Goal: Task Accomplishment & Management: Use online tool/utility

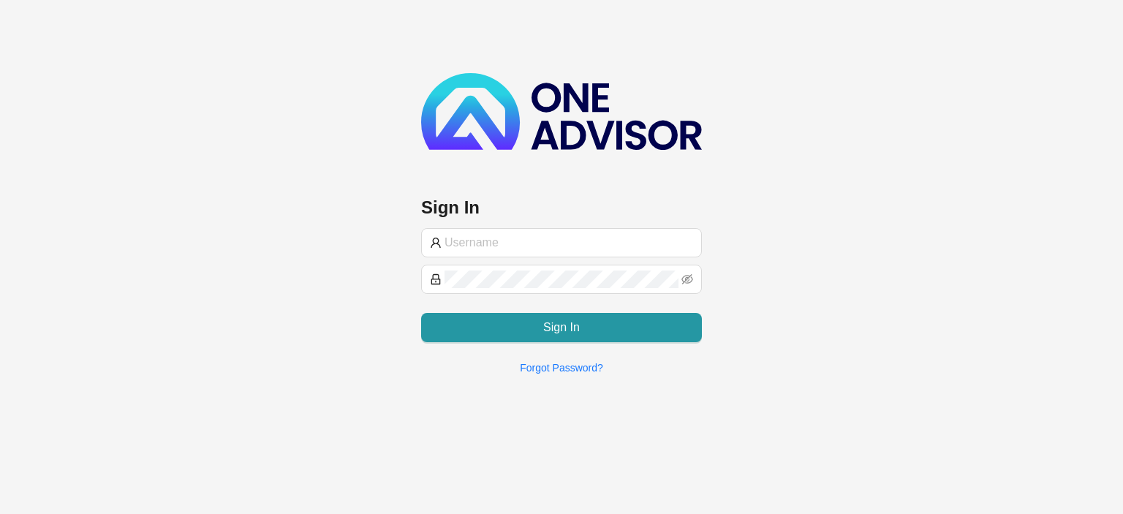
type input "[EMAIL_ADDRESS][DOMAIN_NAME]"
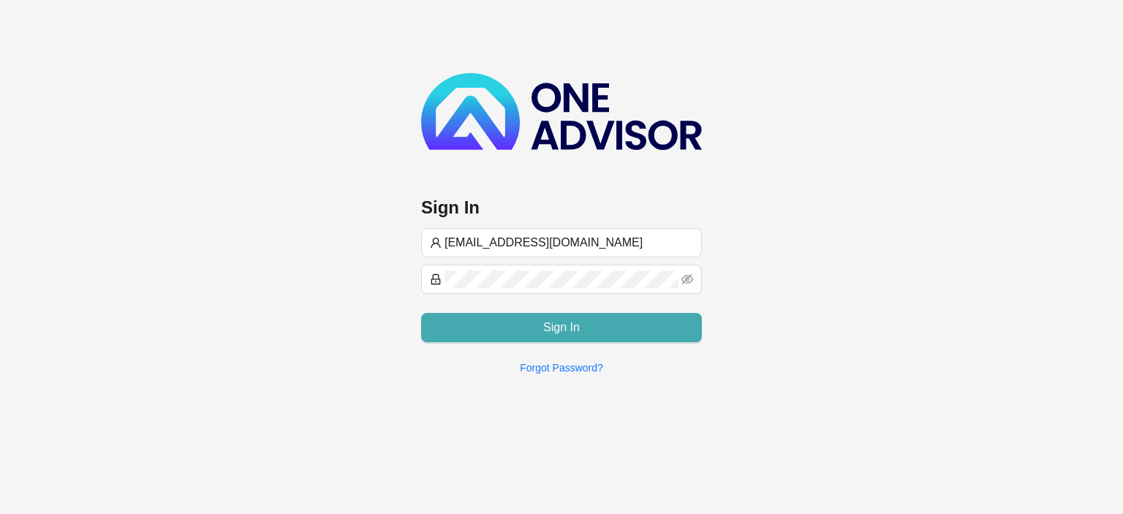
click at [484, 325] on button "Sign In" at bounding box center [561, 327] width 281 height 29
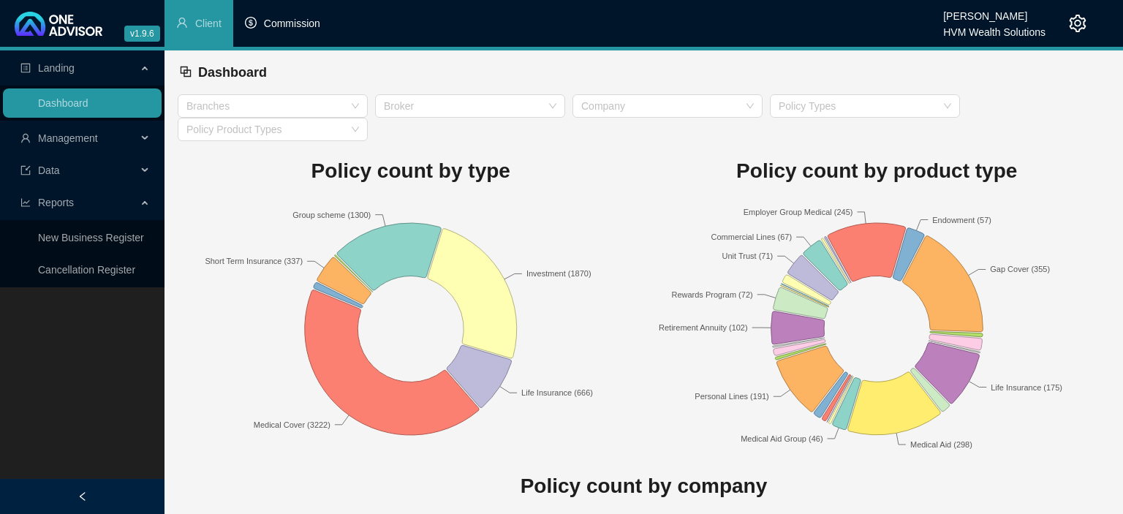
click at [306, 25] on span "Commission" at bounding box center [292, 24] width 56 height 12
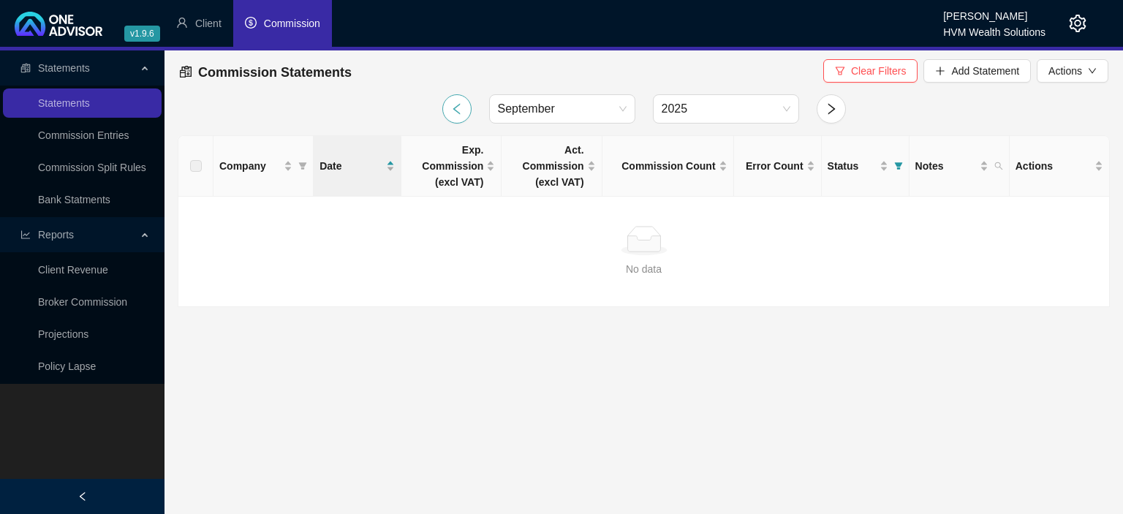
click at [452, 103] on icon "left" at bounding box center [456, 108] width 13 height 13
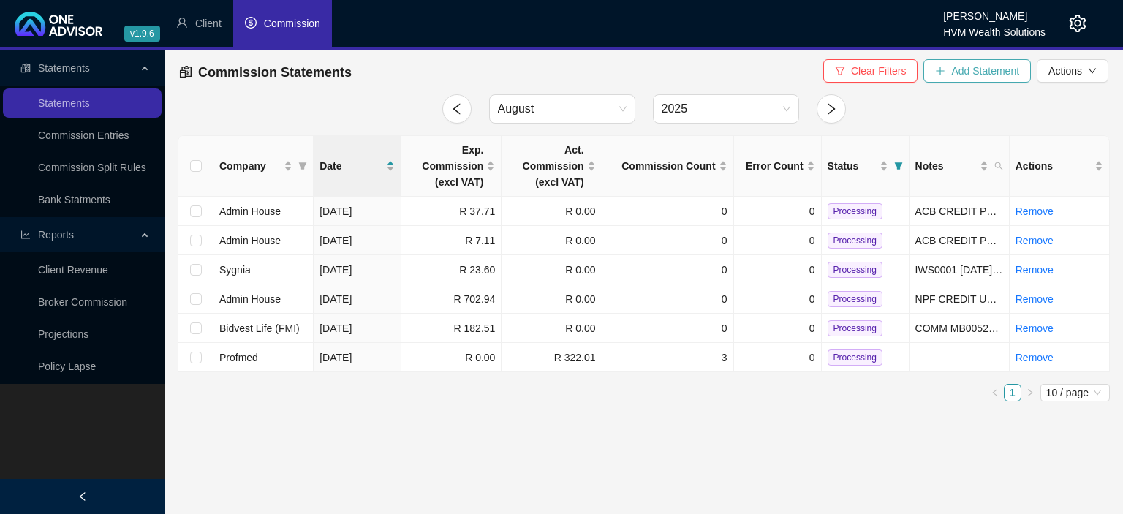
click at [987, 71] on span "Add Statement" at bounding box center [985, 71] width 68 height 16
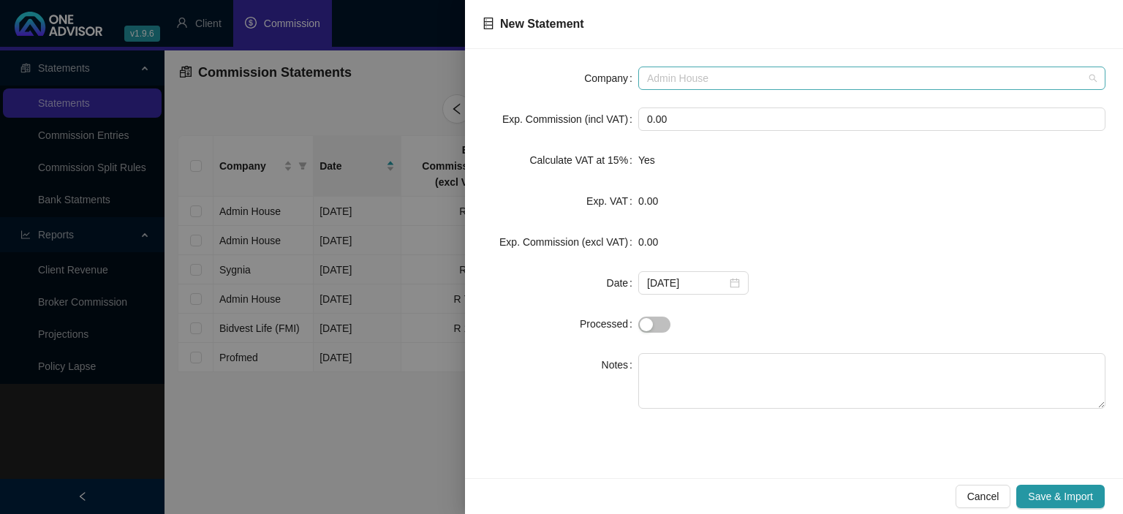
click at [710, 79] on span "Admin House" at bounding box center [872, 78] width 450 height 22
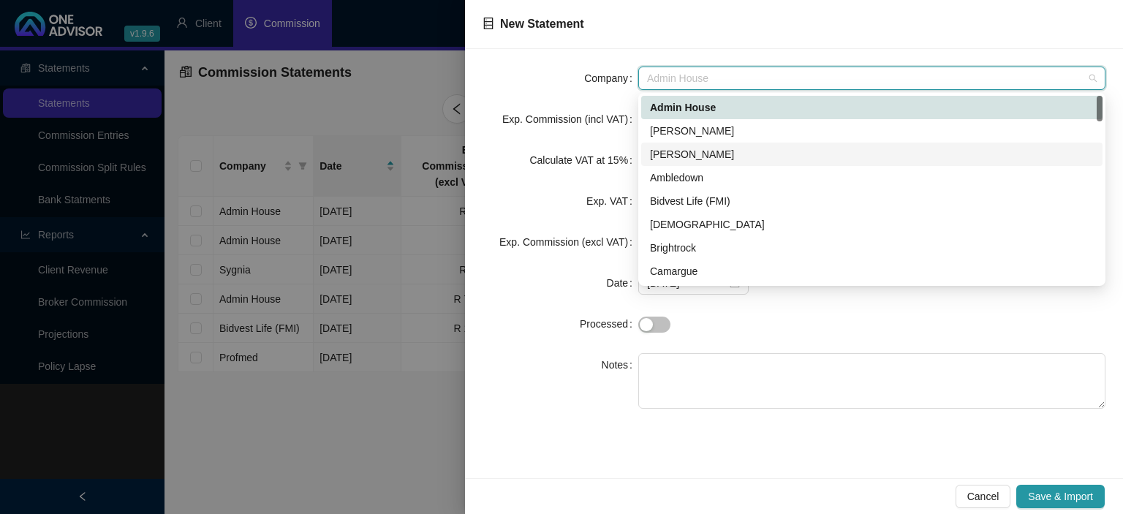
click at [678, 152] on div "[PERSON_NAME]" at bounding box center [872, 154] width 444 height 16
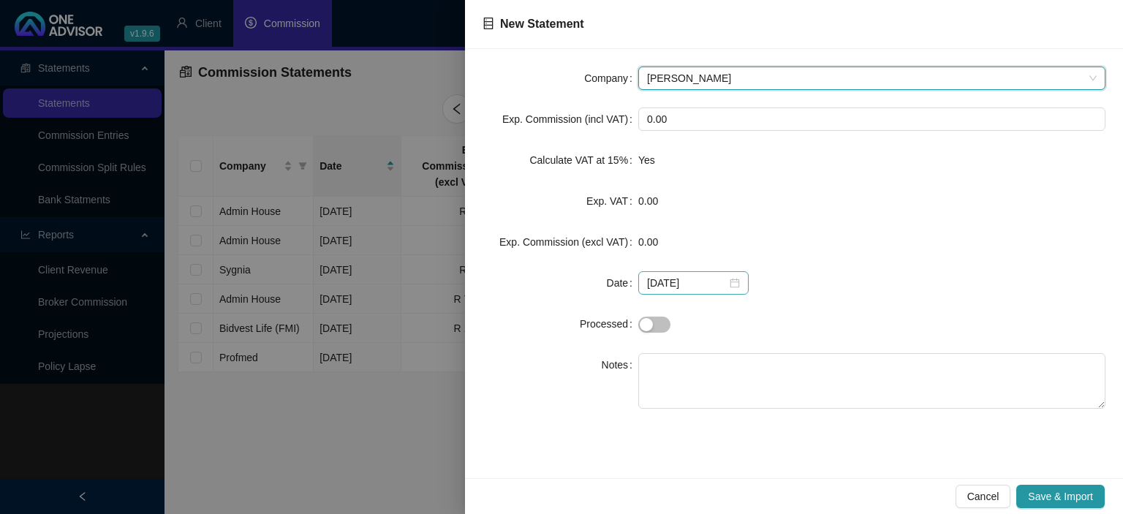
click at [731, 282] on div "[DATE]" at bounding box center [693, 283] width 93 height 16
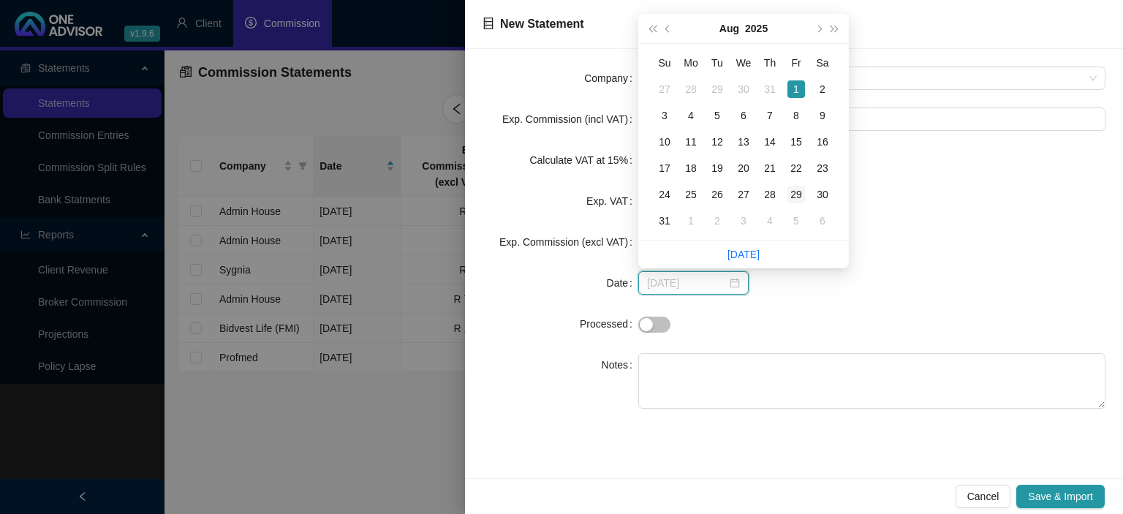
type input "[DATE]"
click at [795, 194] on div "29" at bounding box center [796, 195] width 18 height 18
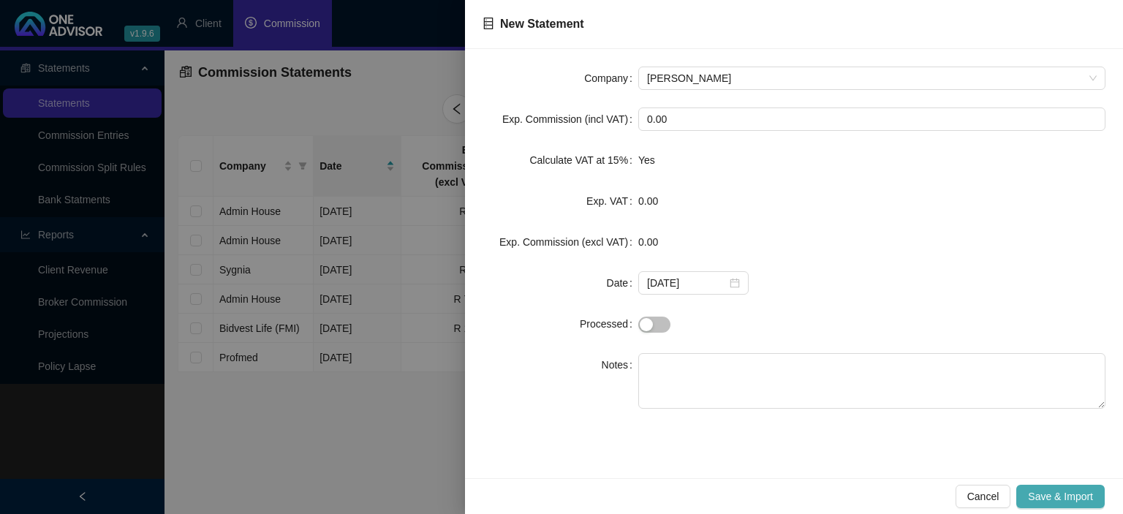
click at [1043, 490] on span "Save & Import" at bounding box center [1060, 496] width 65 height 16
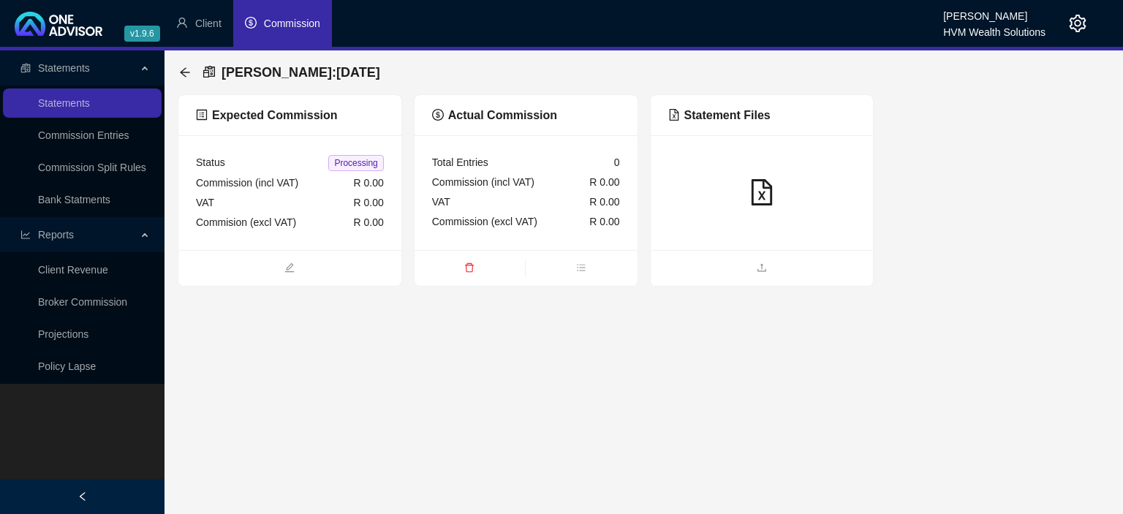
click at [695, 260] on span at bounding box center [762, 269] width 223 height 18
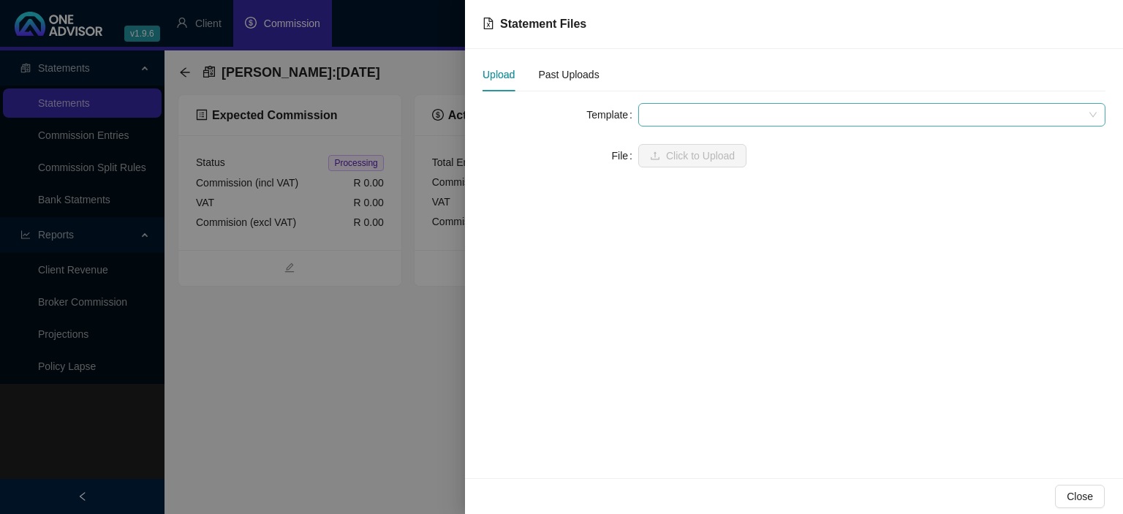
click at [651, 116] on span at bounding box center [872, 115] width 450 height 22
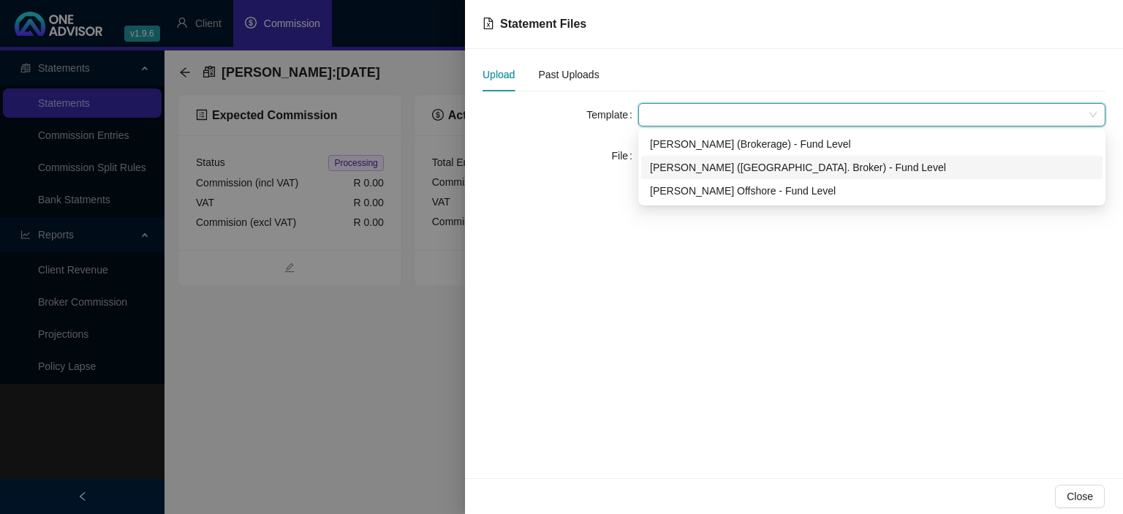
click at [663, 175] on div "[PERSON_NAME] ([GEOGRAPHIC_DATA]. Broker) - Fund Level" at bounding box center [872, 167] width 444 height 16
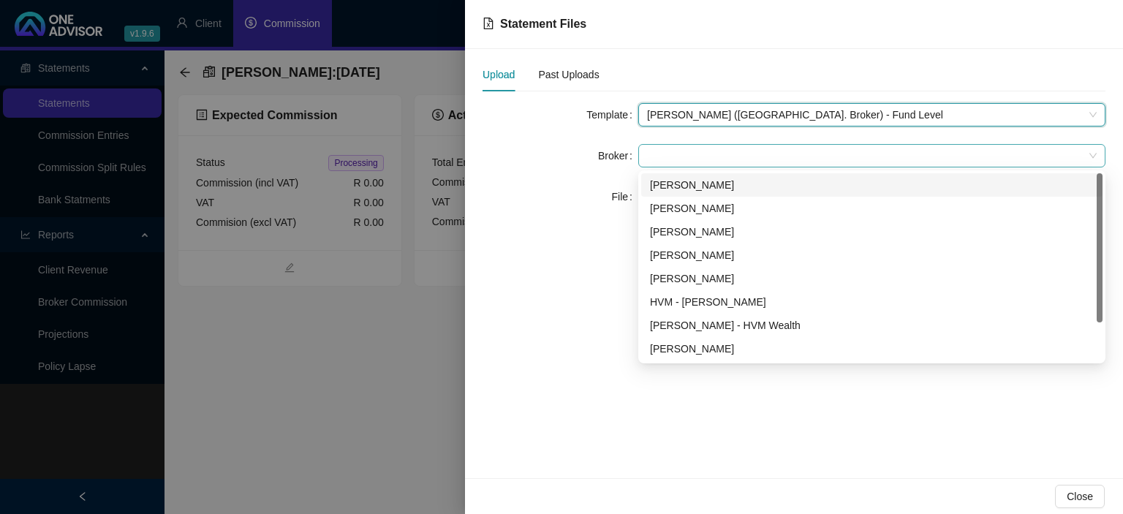
click at [663, 156] on span at bounding box center [872, 156] width 450 height 22
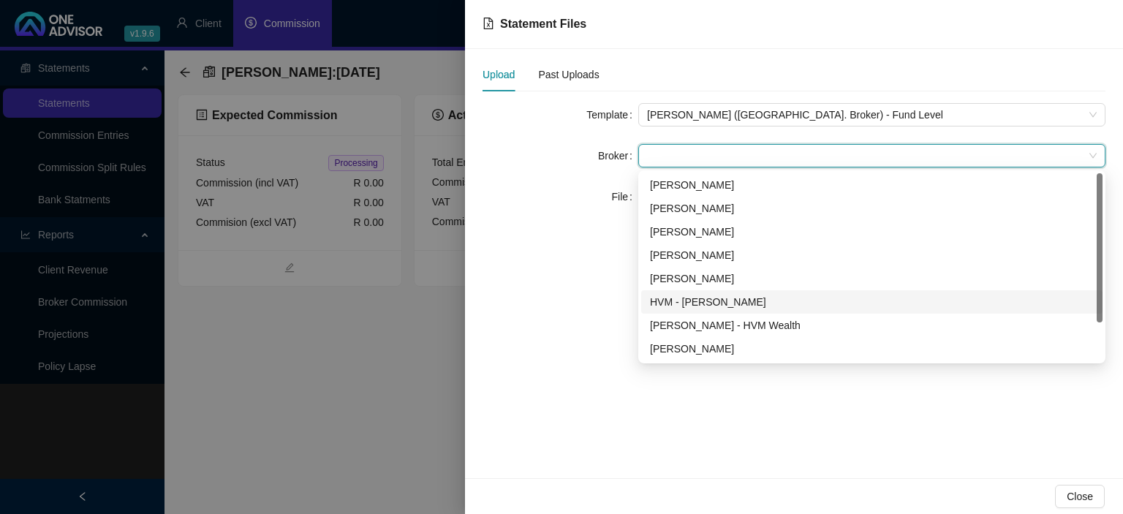
scroll to position [47, 0]
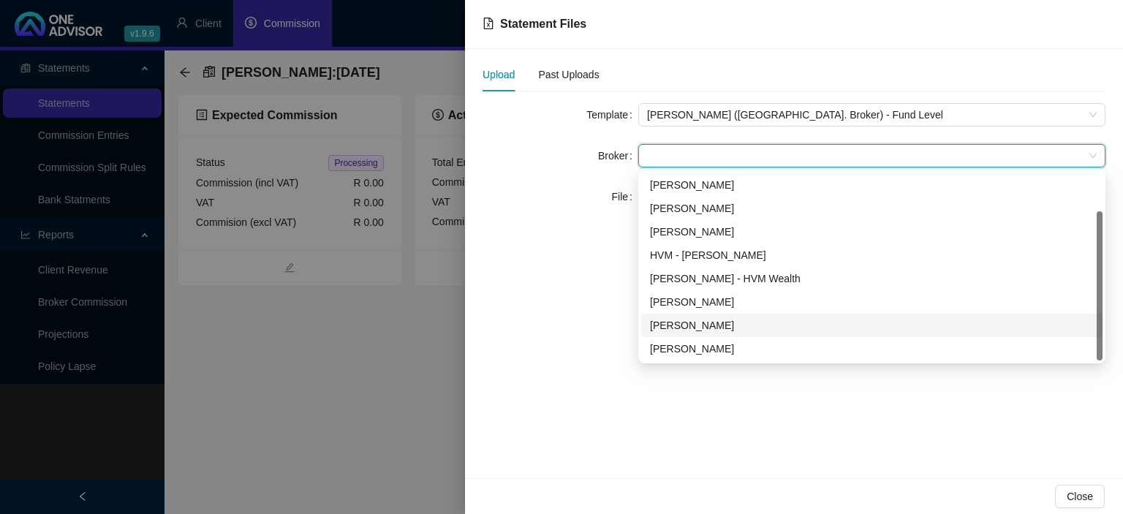
click at [674, 329] on div "[PERSON_NAME]" at bounding box center [872, 325] width 444 height 16
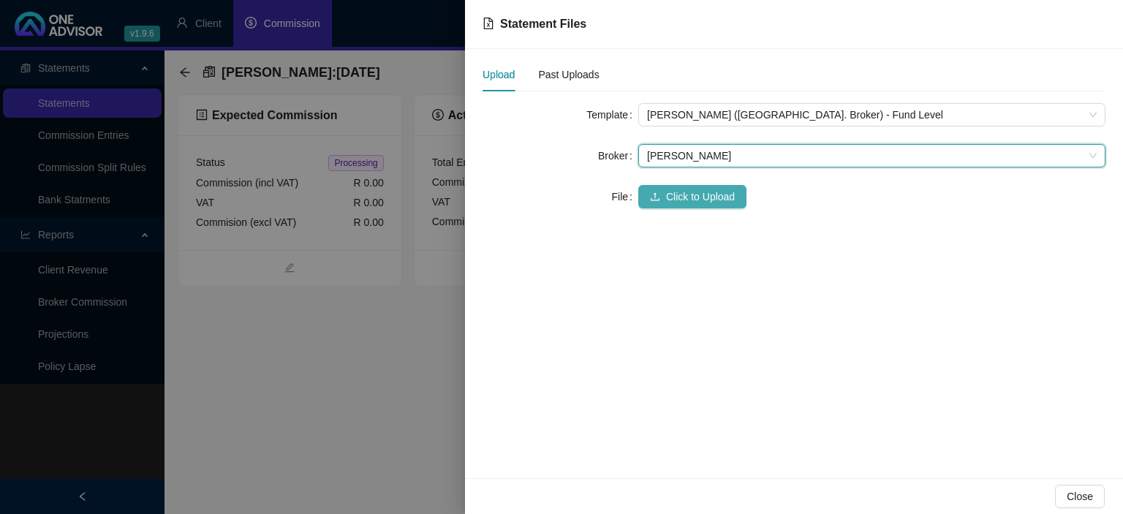
click at [670, 189] on button "Click to Upload" at bounding box center [692, 196] width 108 height 23
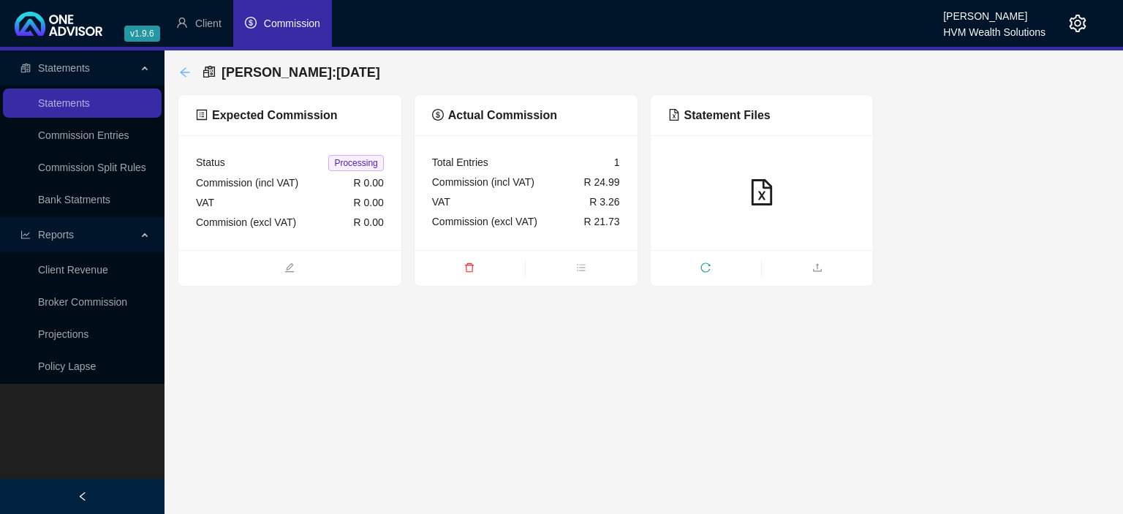
click at [184, 72] on icon "arrow-left" at bounding box center [185, 72] width 10 height 10
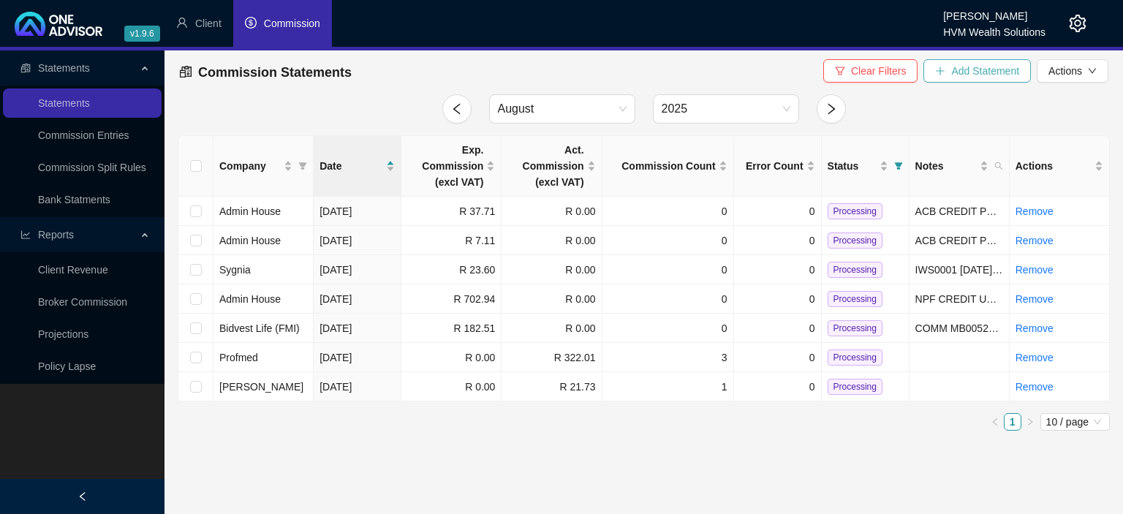
click at [966, 78] on button "Add Statement" at bounding box center [976, 70] width 107 height 23
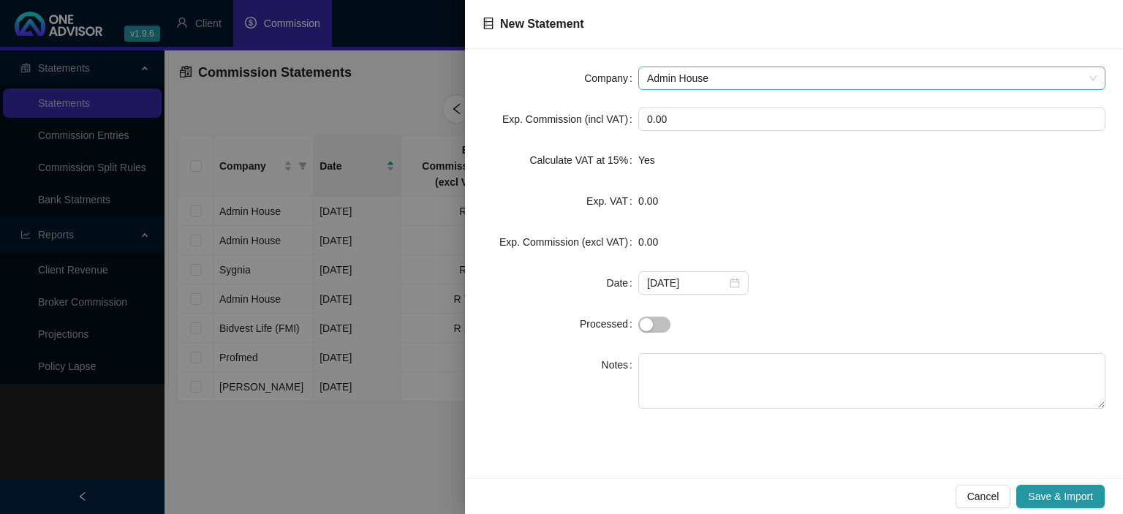
click at [686, 69] on span "Admin House" at bounding box center [872, 78] width 450 height 22
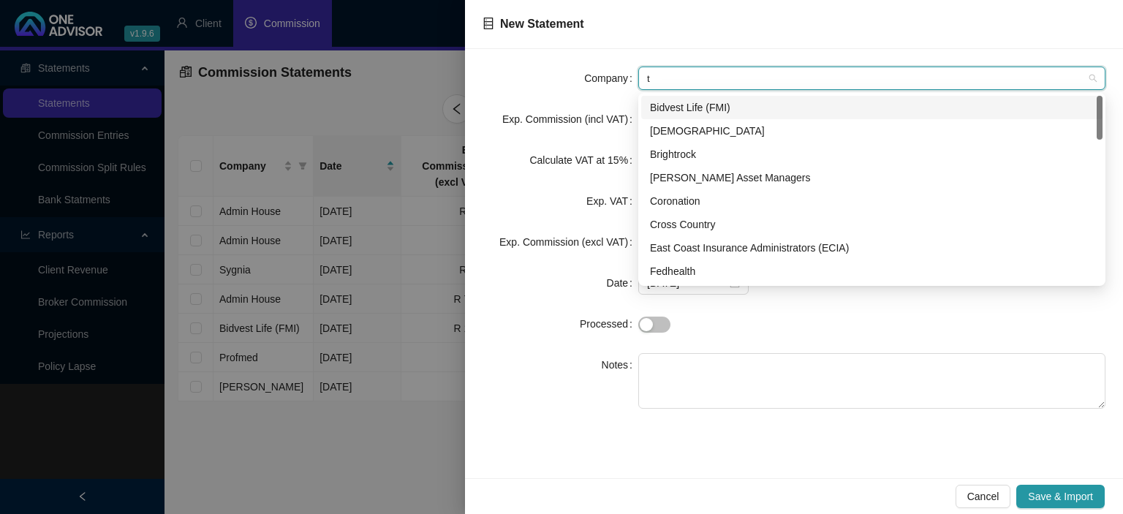
type input "th"
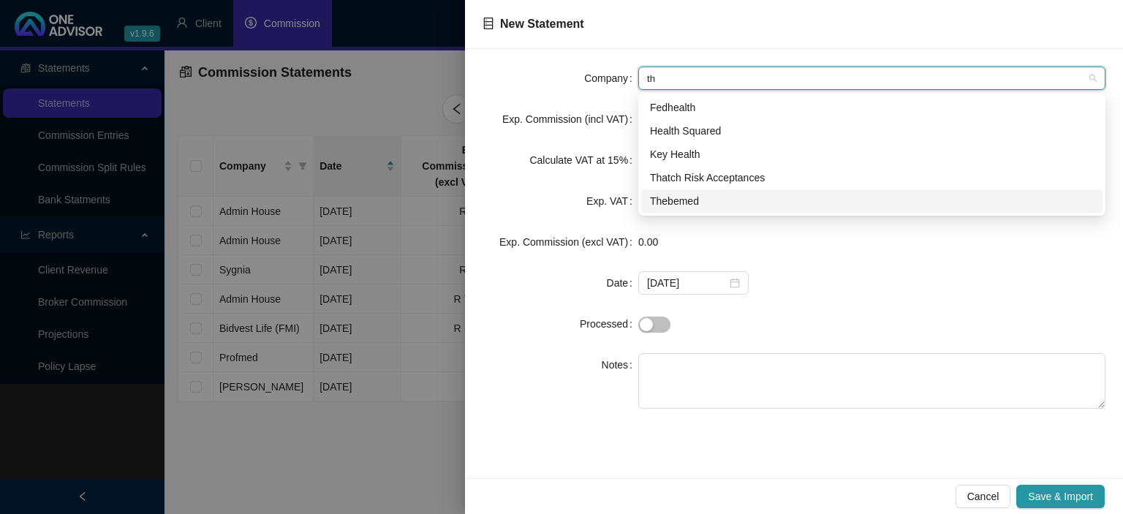
click at [667, 200] on div "Thebemed" at bounding box center [872, 201] width 444 height 16
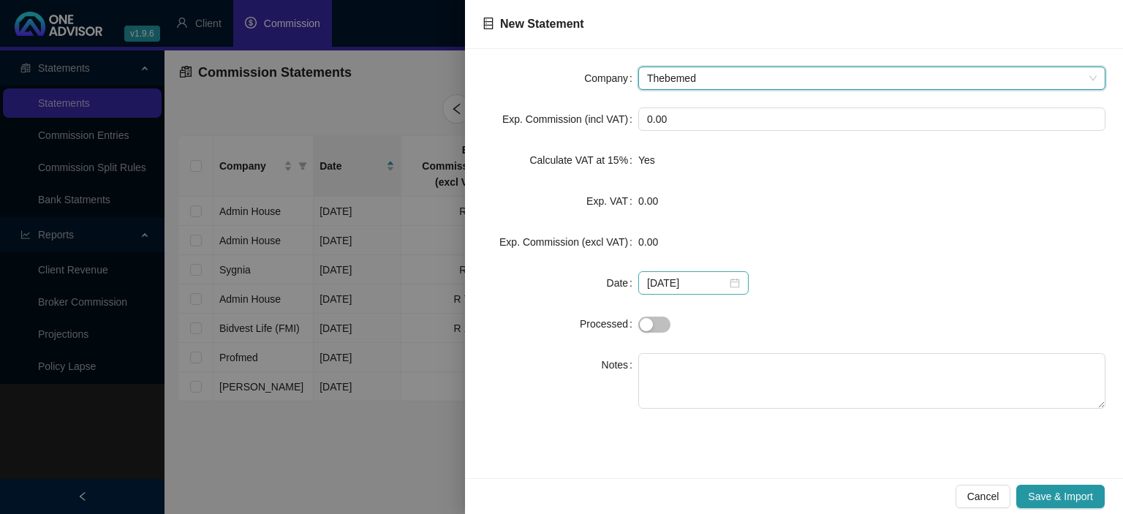
click at [732, 281] on div "[DATE]" at bounding box center [693, 283] width 93 height 16
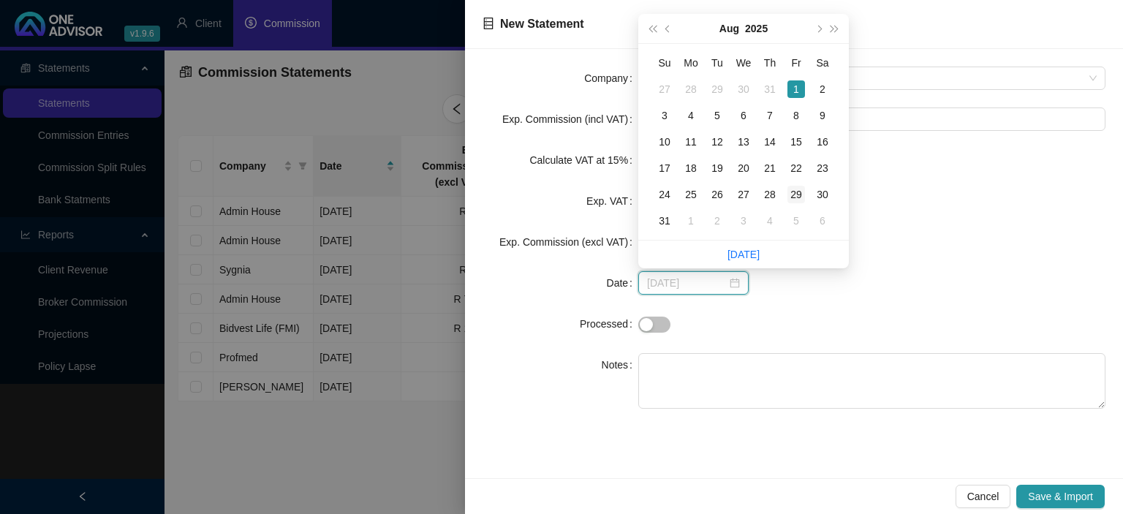
type input "[DATE]"
click at [795, 194] on div "29" at bounding box center [796, 195] width 18 height 18
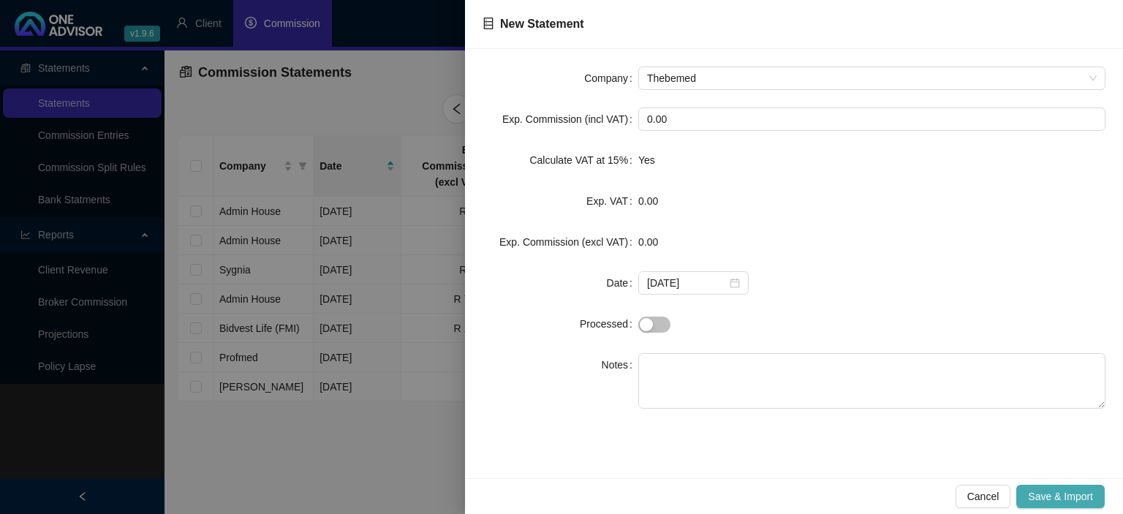
click at [1030, 493] on span "Save & Import" at bounding box center [1060, 496] width 65 height 16
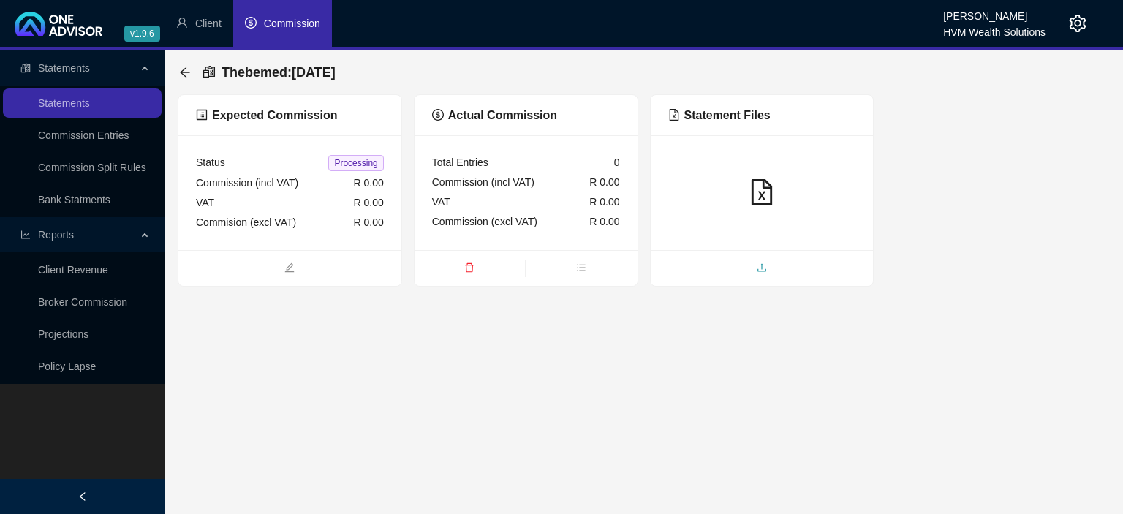
click at [736, 262] on span "upload" at bounding box center [762, 269] width 223 height 16
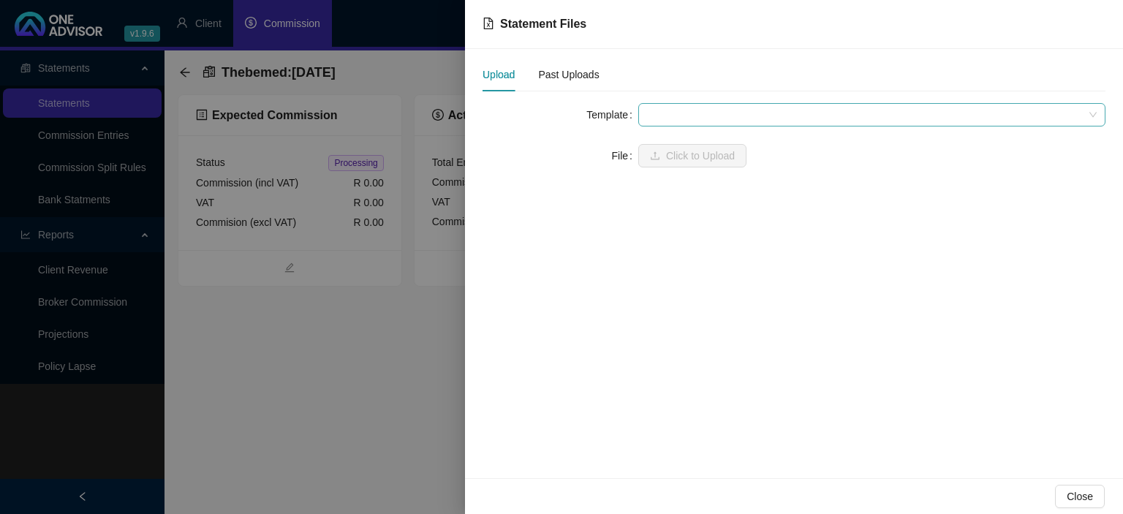
click at [686, 117] on span at bounding box center [872, 115] width 450 height 22
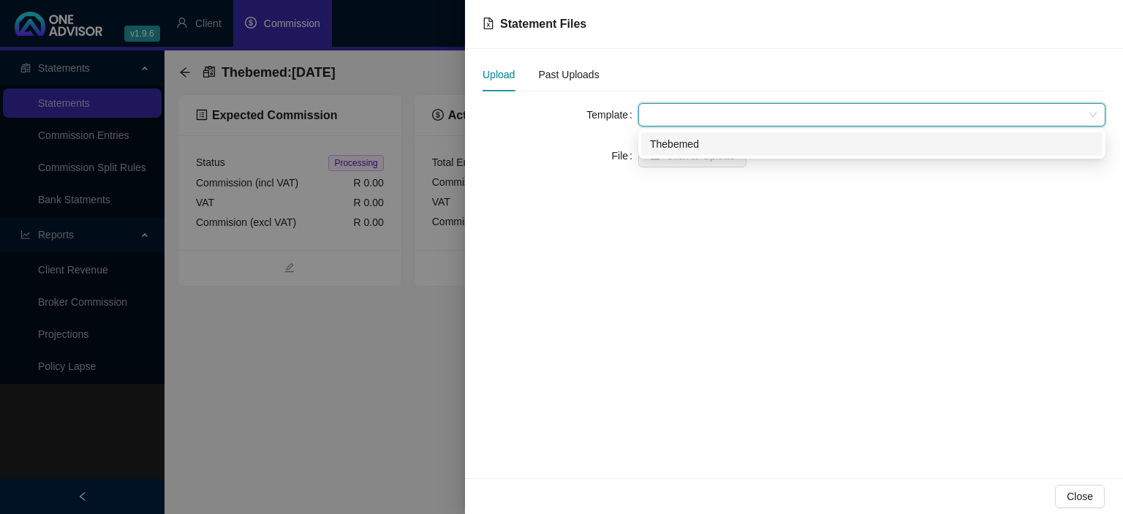
click at [686, 146] on div "Thebemed" at bounding box center [872, 144] width 444 height 16
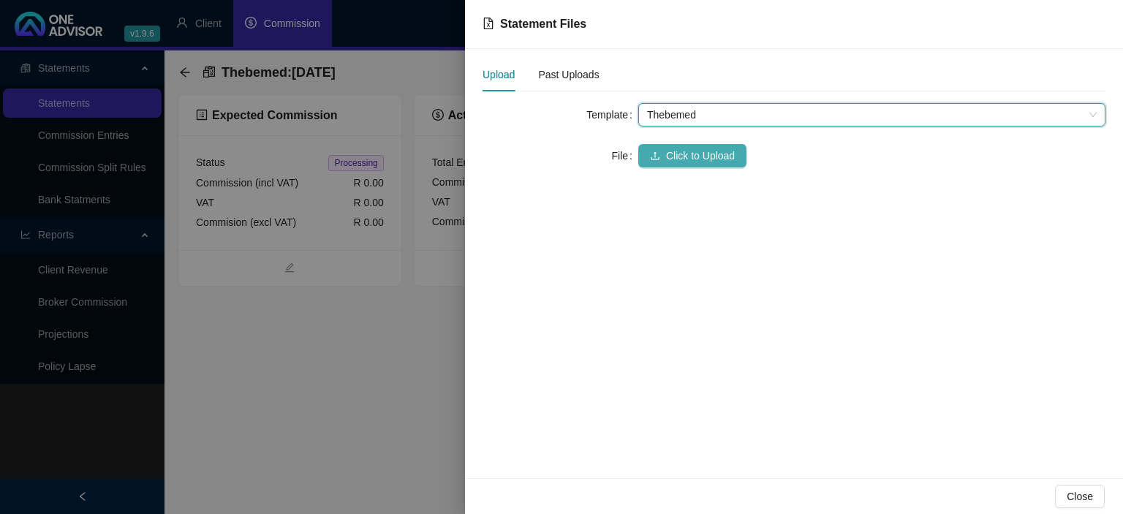
click at [680, 151] on span "Click to Upload" at bounding box center [700, 156] width 69 height 16
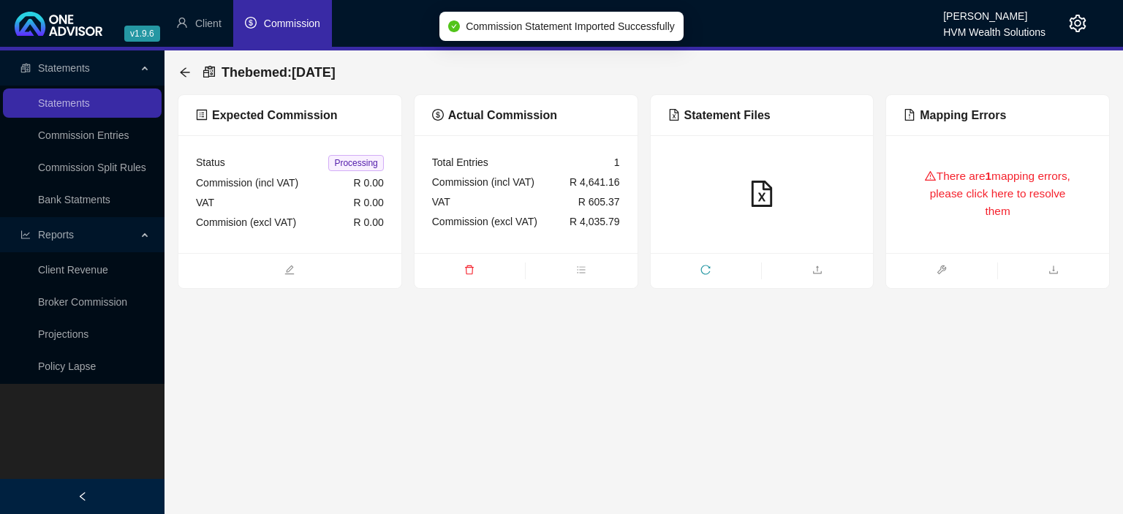
click at [981, 209] on div "There are 1 mapping errors, please click here to resolve them" at bounding box center [998, 194] width 188 height 83
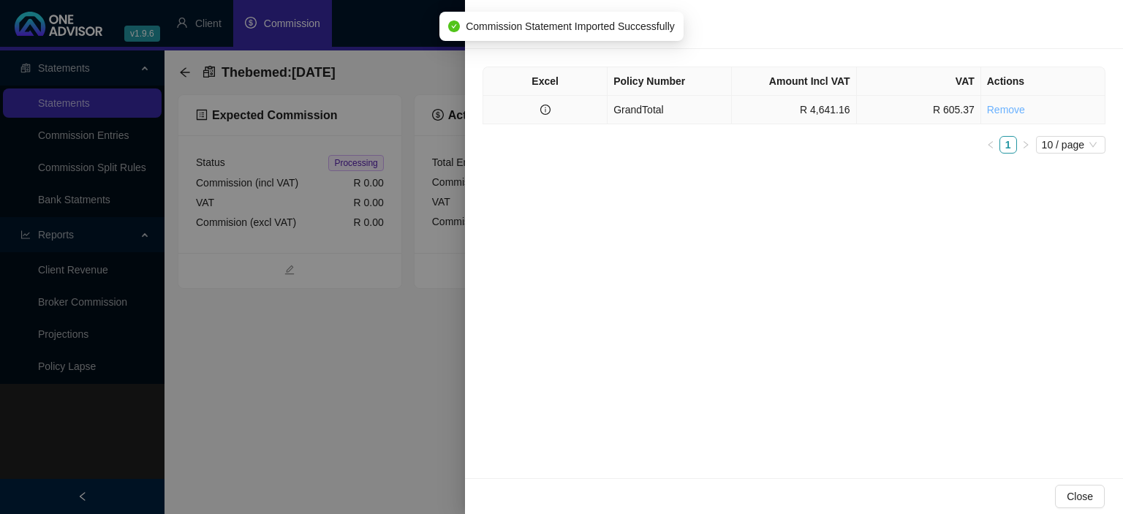
click at [999, 113] on link "Remove" at bounding box center [1006, 110] width 38 height 12
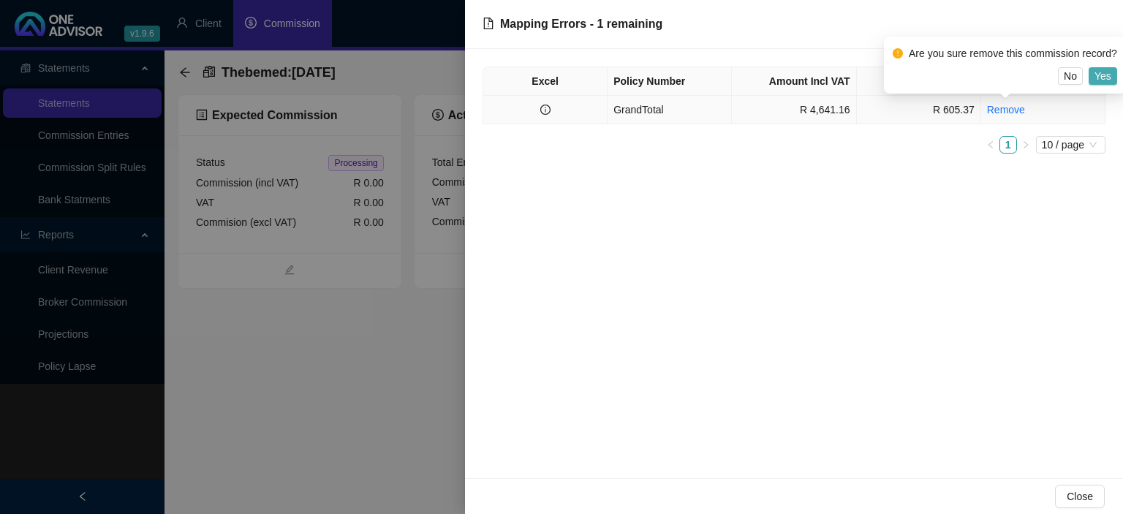
click at [1100, 75] on span "Yes" at bounding box center [1102, 76] width 17 height 16
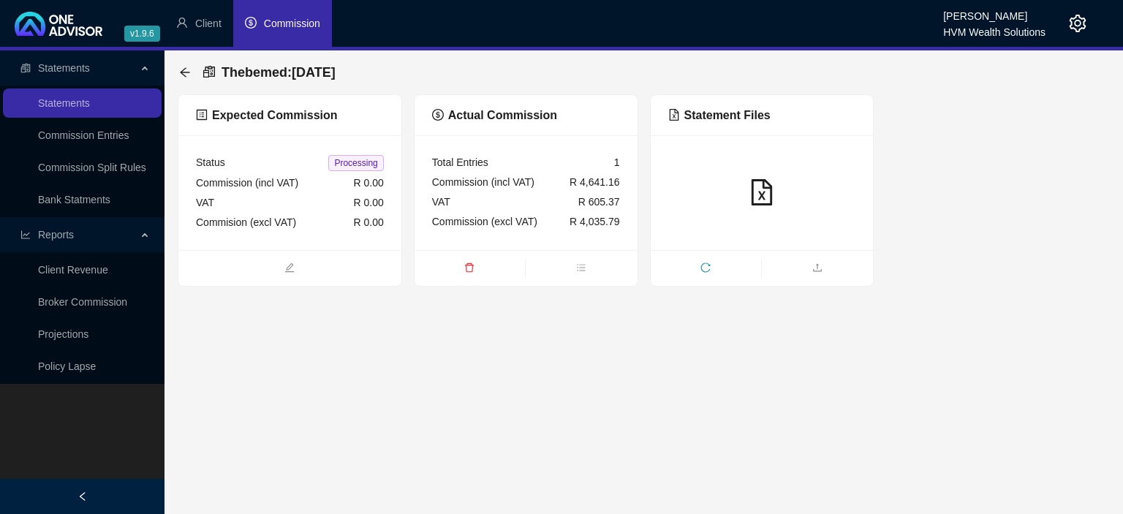
click at [192, 74] on div "Thebemed : [DATE]" at bounding box center [261, 72] width 165 height 26
click at [186, 77] on icon "arrow-left" at bounding box center [185, 73] width 12 height 12
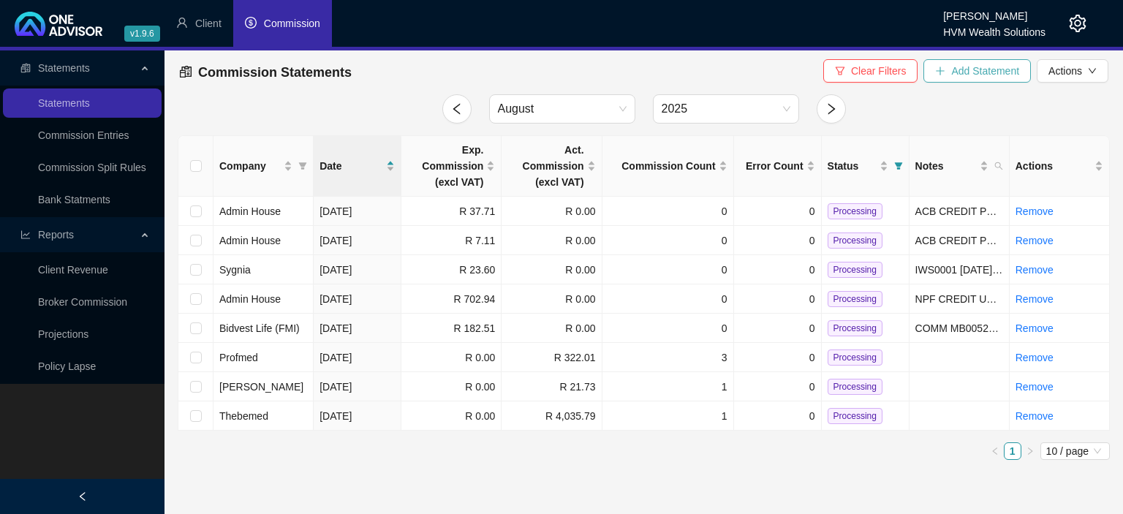
click at [975, 75] on span "Add Statement" at bounding box center [985, 71] width 68 height 16
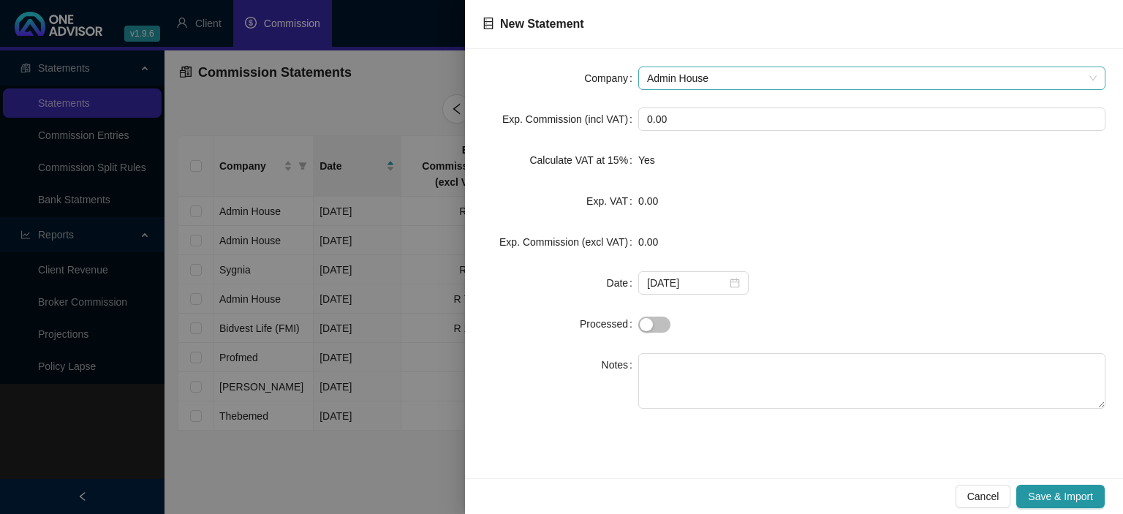
click at [730, 73] on span "Admin House" at bounding box center [872, 78] width 450 height 22
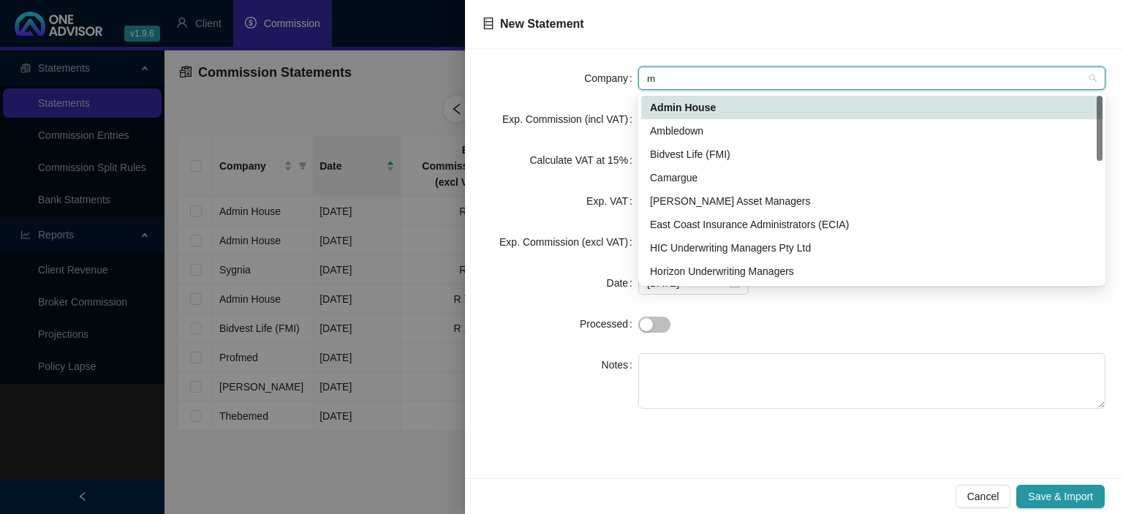
type input "mo"
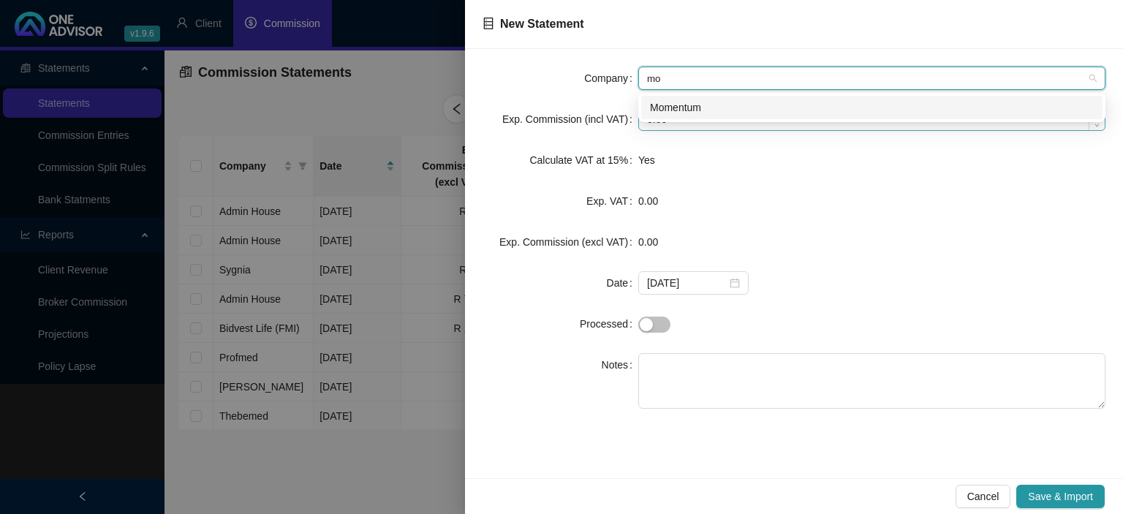
click at [665, 109] on div "Momentum" at bounding box center [872, 107] width 444 height 16
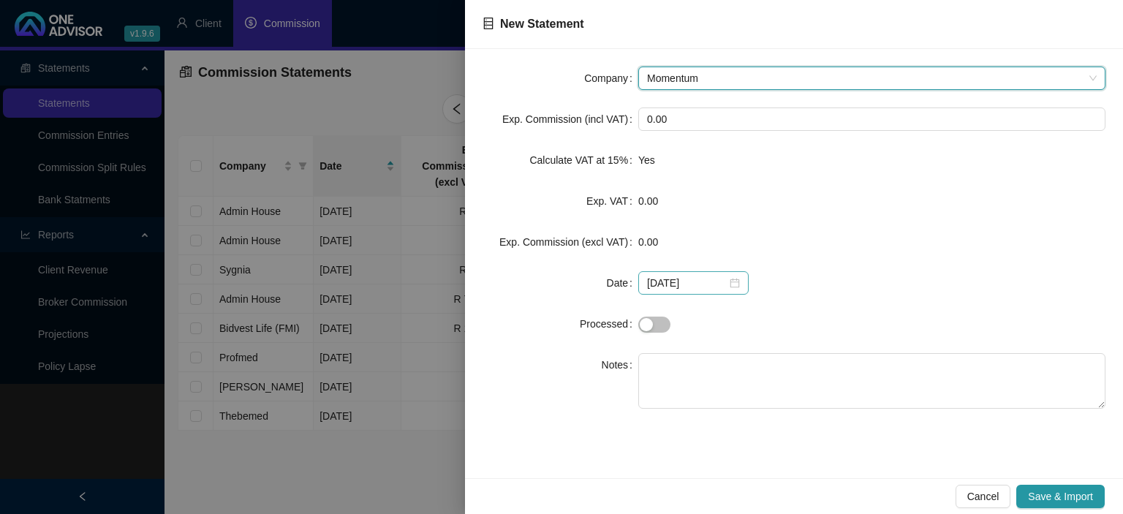
click at [735, 280] on div "[DATE]" at bounding box center [693, 282] width 110 height 23
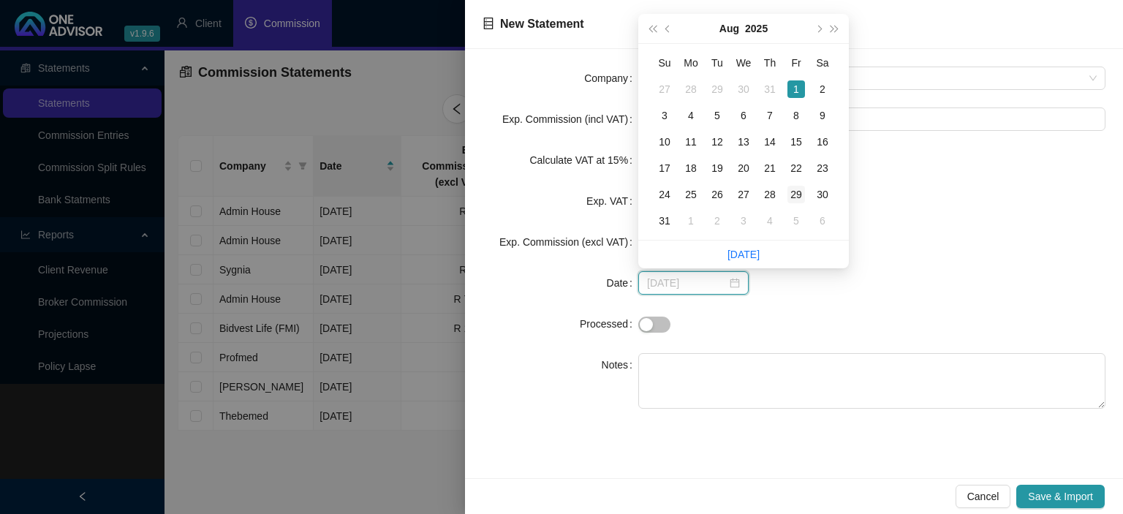
type input "[DATE]"
click at [800, 199] on div "29" at bounding box center [796, 195] width 18 height 18
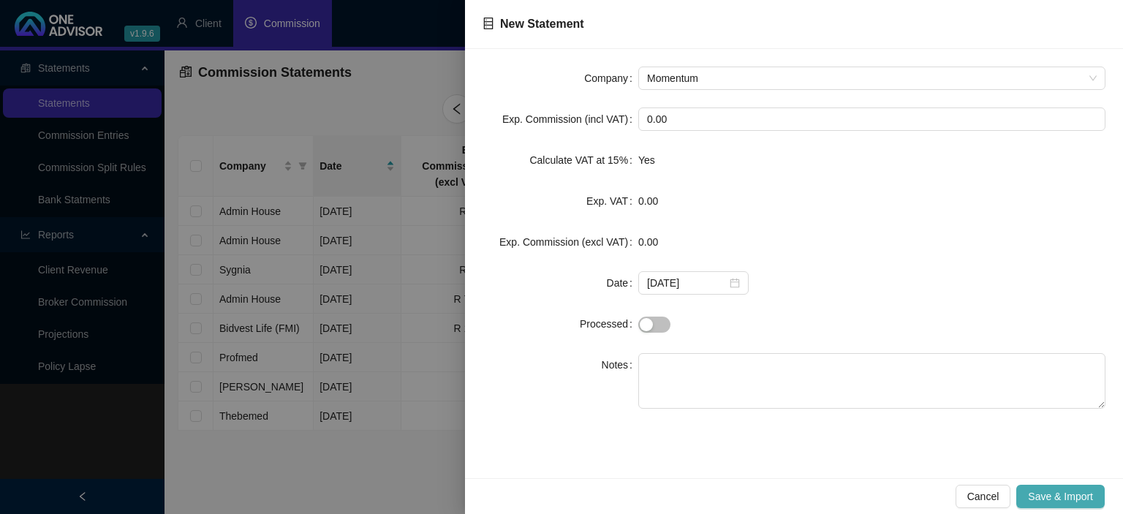
click at [1047, 498] on span "Save & Import" at bounding box center [1060, 496] width 65 height 16
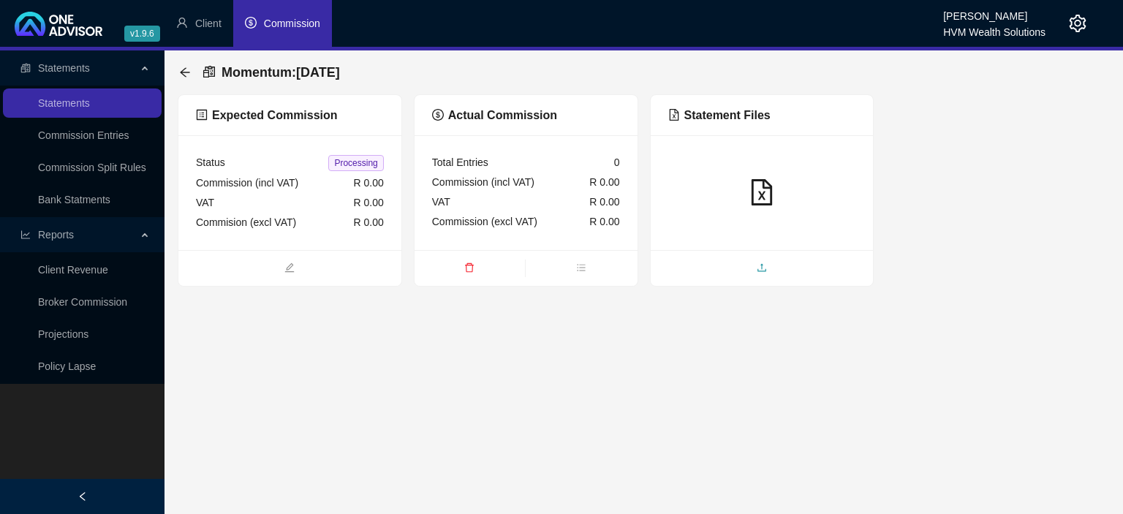
click at [711, 267] on span "upload" at bounding box center [762, 269] width 223 height 16
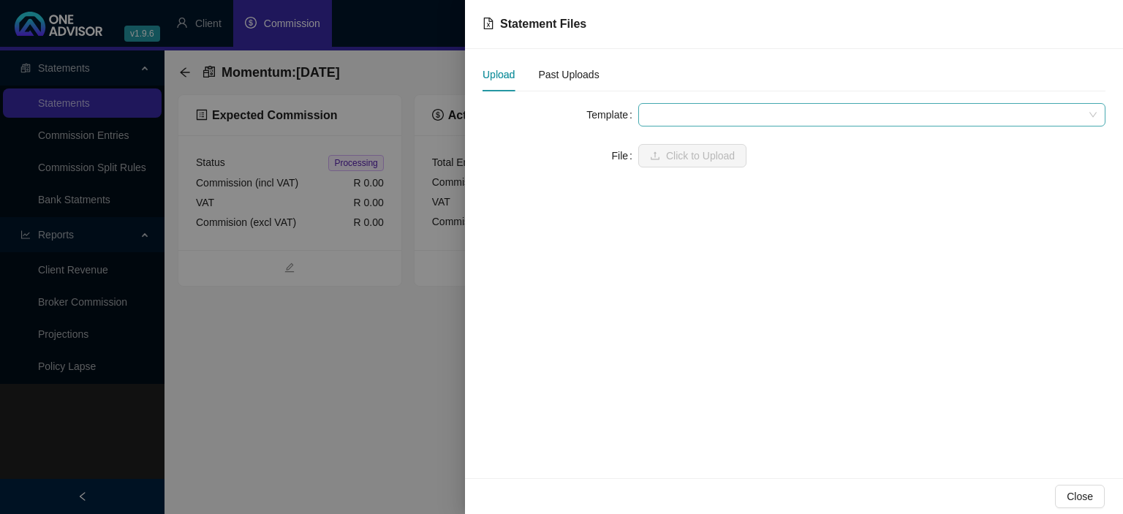
click at [659, 116] on span at bounding box center [872, 115] width 450 height 22
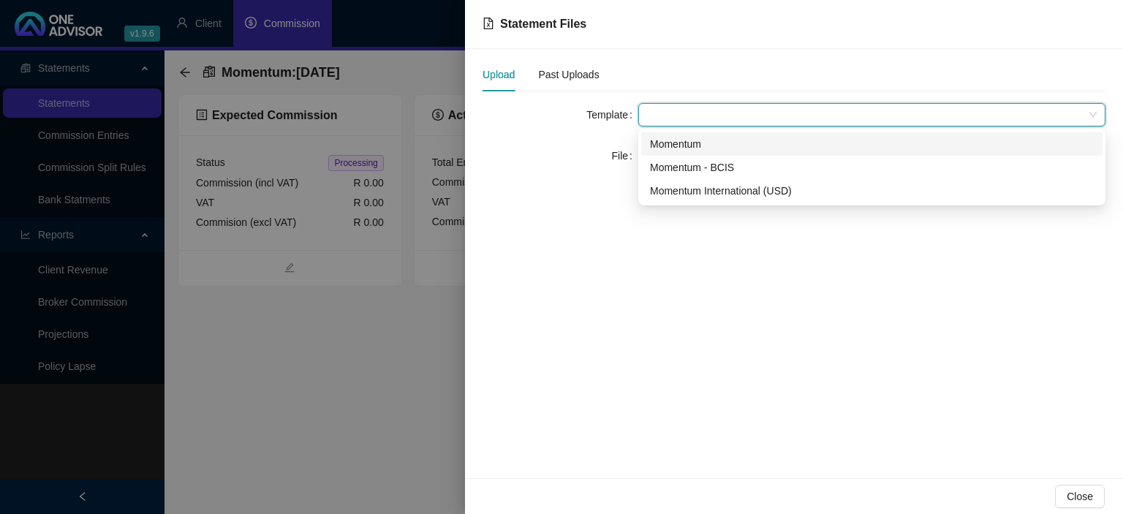
click at [661, 142] on div "Momentum" at bounding box center [872, 144] width 444 height 16
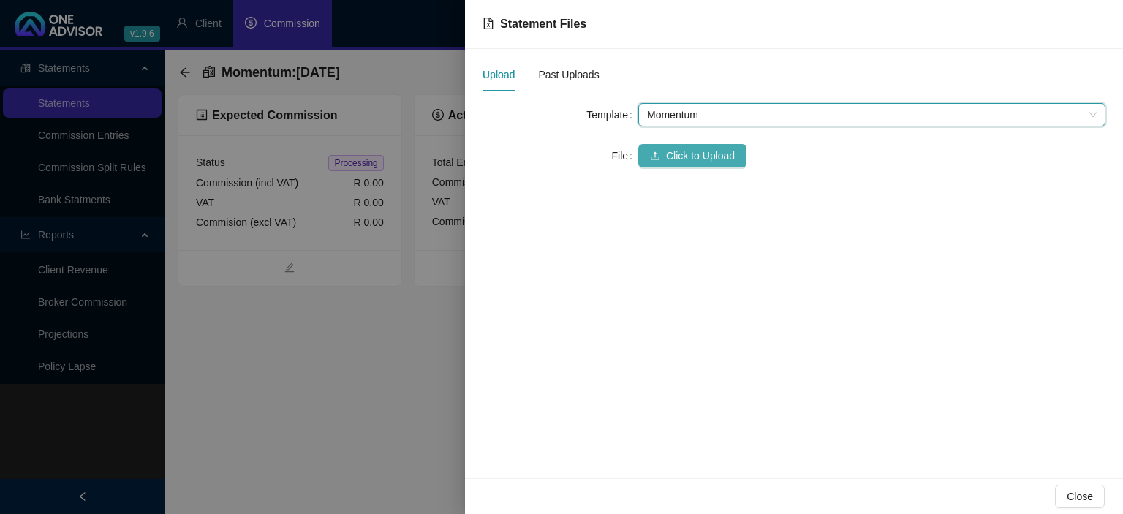
click at [659, 150] on button "Click to Upload" at bounding box center [692, 155] width 108 height 23
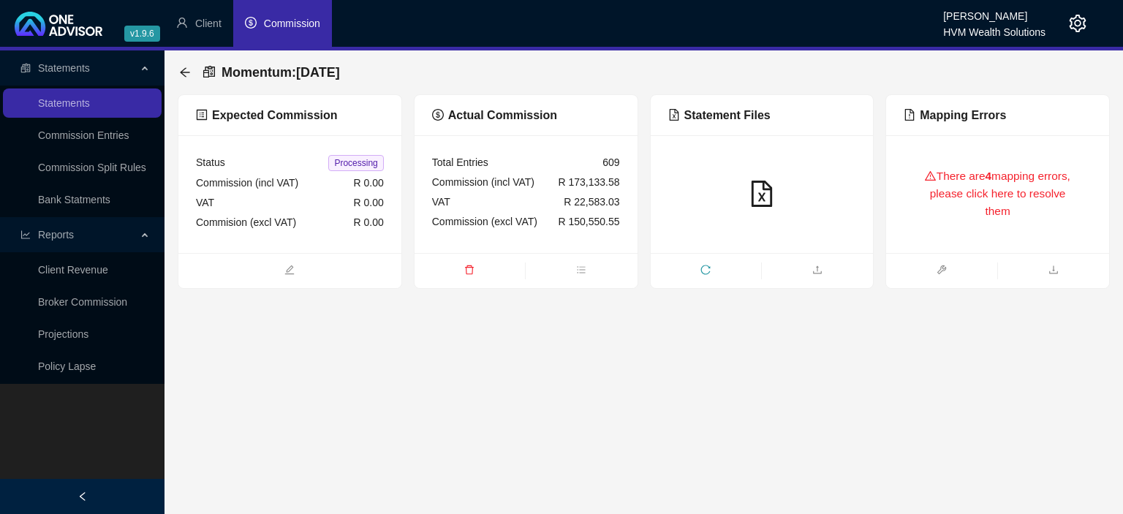
click at [1015, 200] on div "There are 4 mapping errors, please click here to resolve them" at bounding box center [998, 194] width 188 height 83
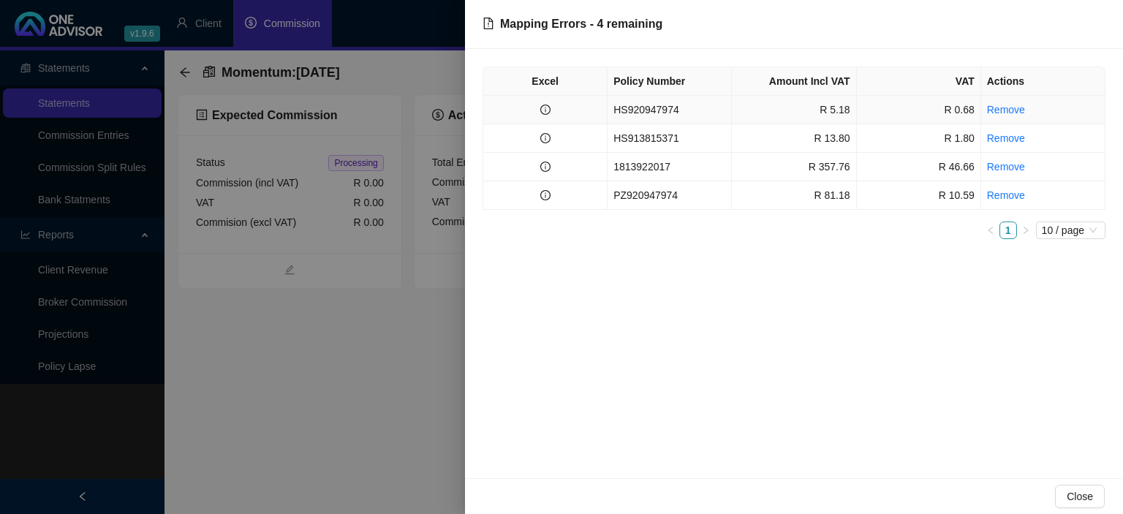
click at [645, 115] on td "HS920947974" at bounding box center [670, 110] width 124 height 29
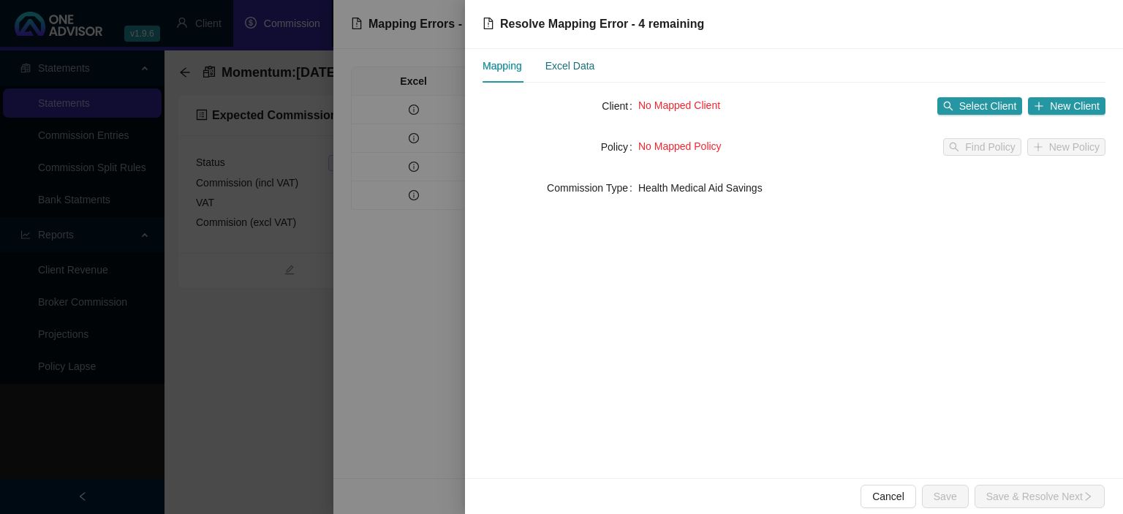
click at [567, 69] on div "Excel Data" at bounding box center [570, 66] width 50 height 16
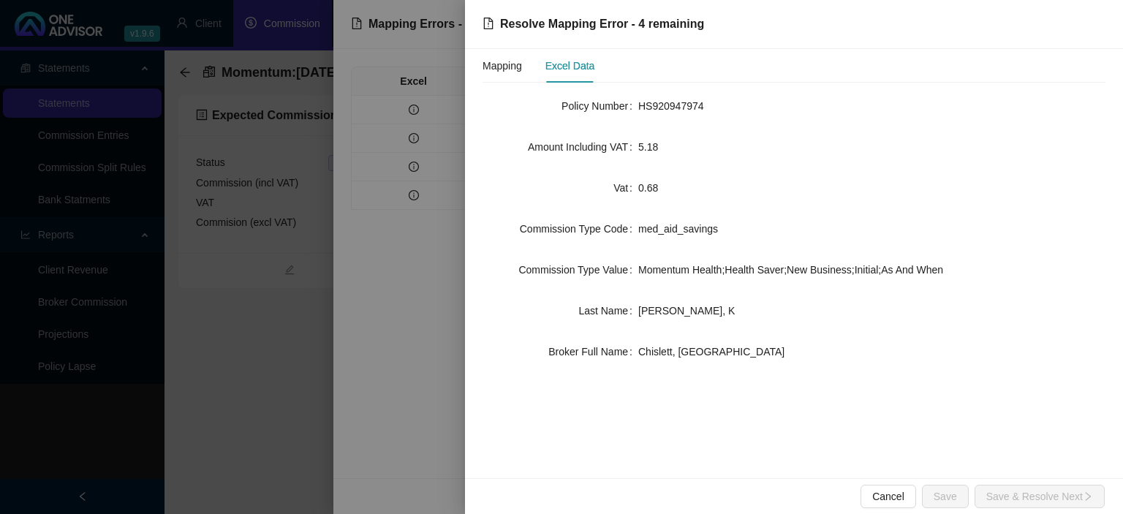
click at [409, 385] on div at bounding box center [561, 257] width 1123 height 514
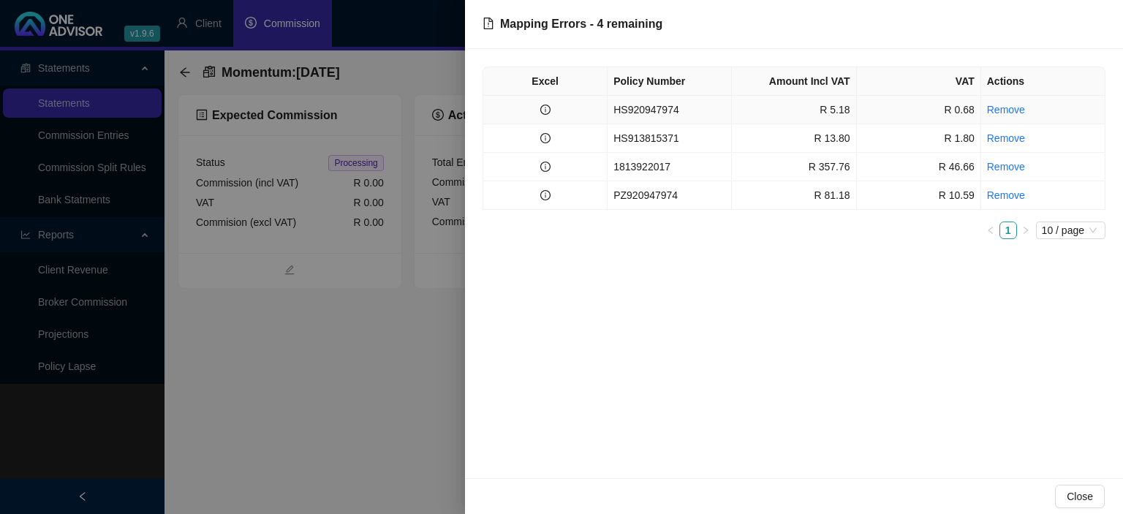
click at [781, 108] on td "R 5.18" at bounding box center [794, 110] width 124 height 29
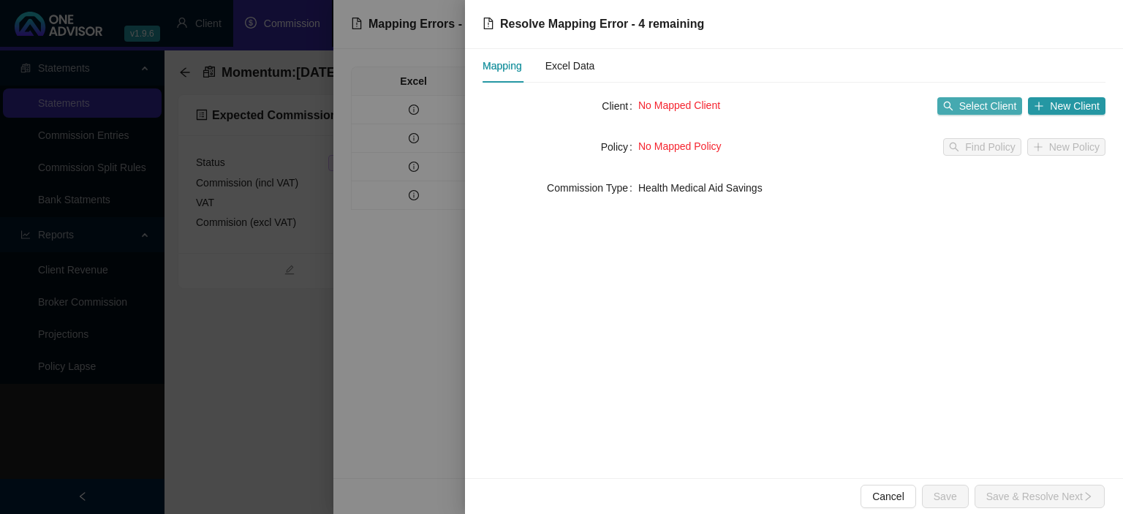
click at [975, 103] on span "Select Client" at bounding box center [988, 106] width 58 height 16
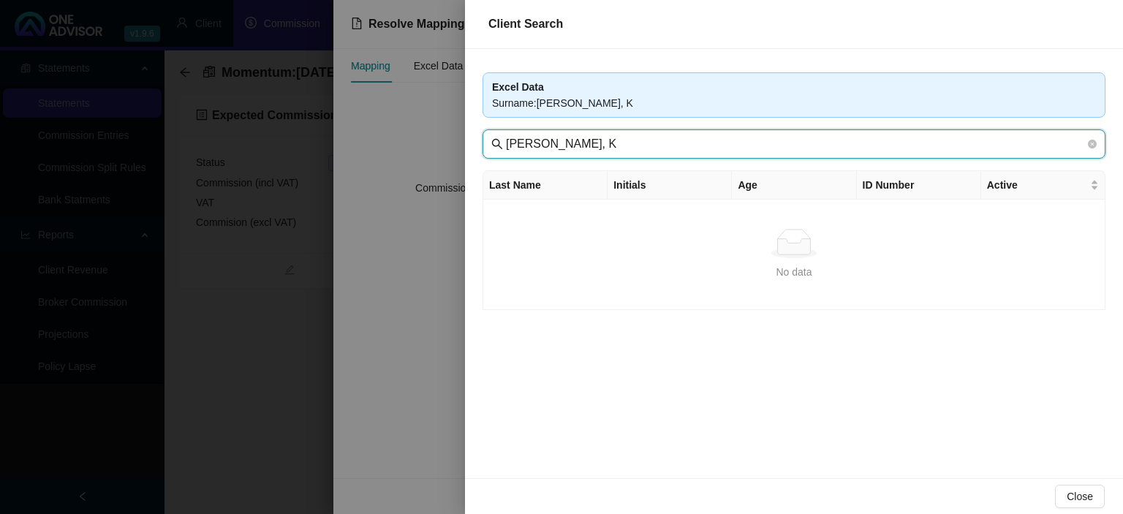
drag, startPoint x: 583, startPoint y: 142, endPoint x: 806, endPoint y: 140, distance: 223.0
click at [817, 137] on input "[PERSON_NAME], K" at bounding box center [795, 144] width 579 height 18
drag, startPoint x: 529, startPoint y: 141, endPoint x: 727, endPoint y: 144, distance: 197.4
click at [727, 144] on input "[PERSON_NAME]" at bounding box center [795, 144] width 579 height 18
type input "RAT"
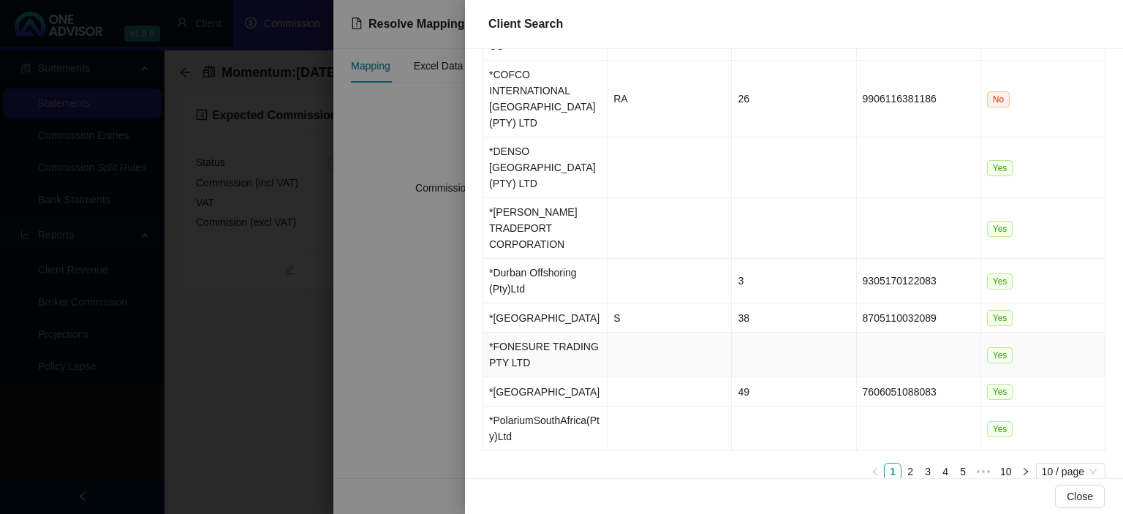
scroll to position [271, 0]
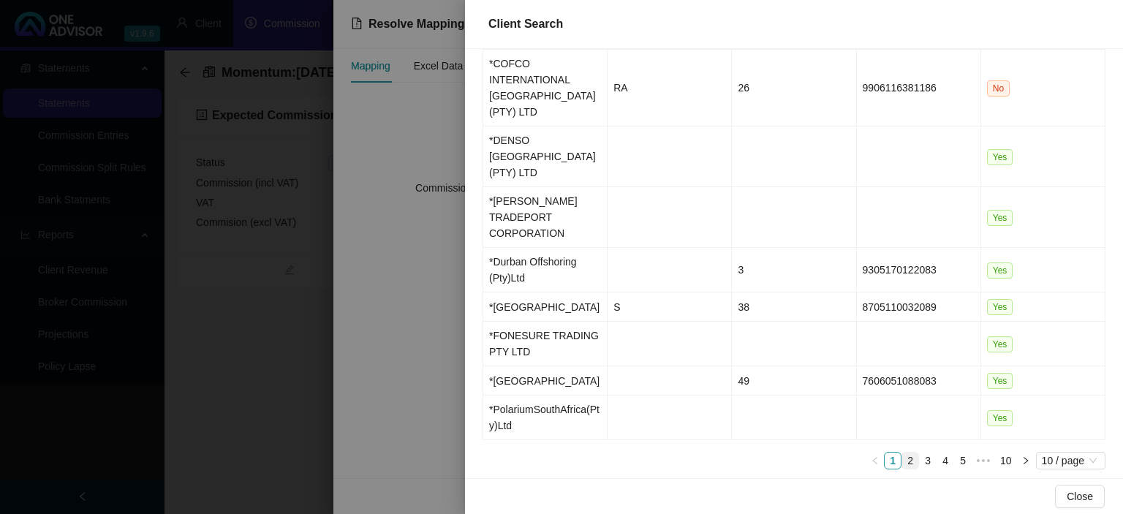
click at [908, 453] on link "2" at bounding box center [910, 461] width 16 height 16
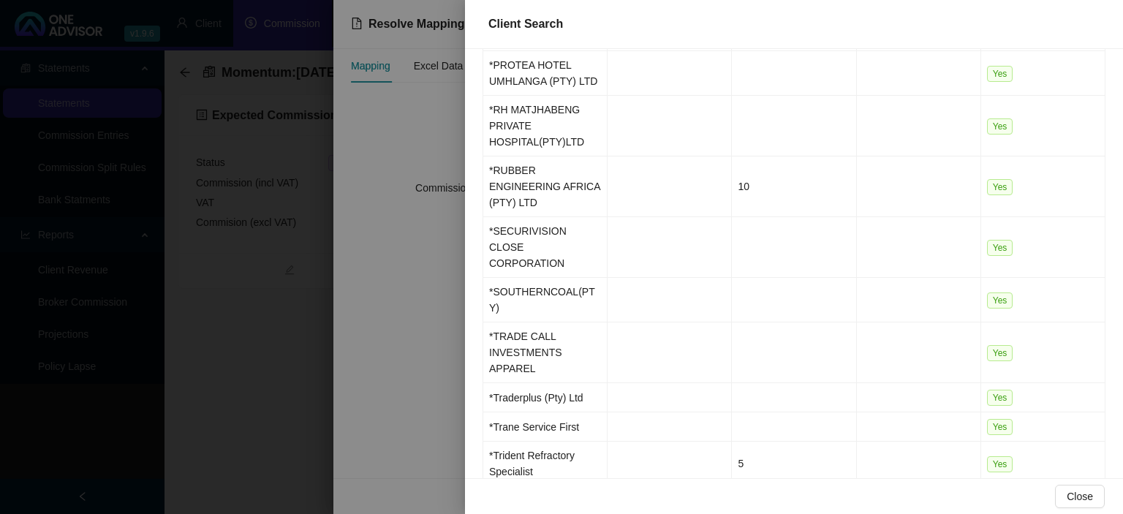
click at [355, 430] on div at bounding box center [561, 257] width 1123 height 514
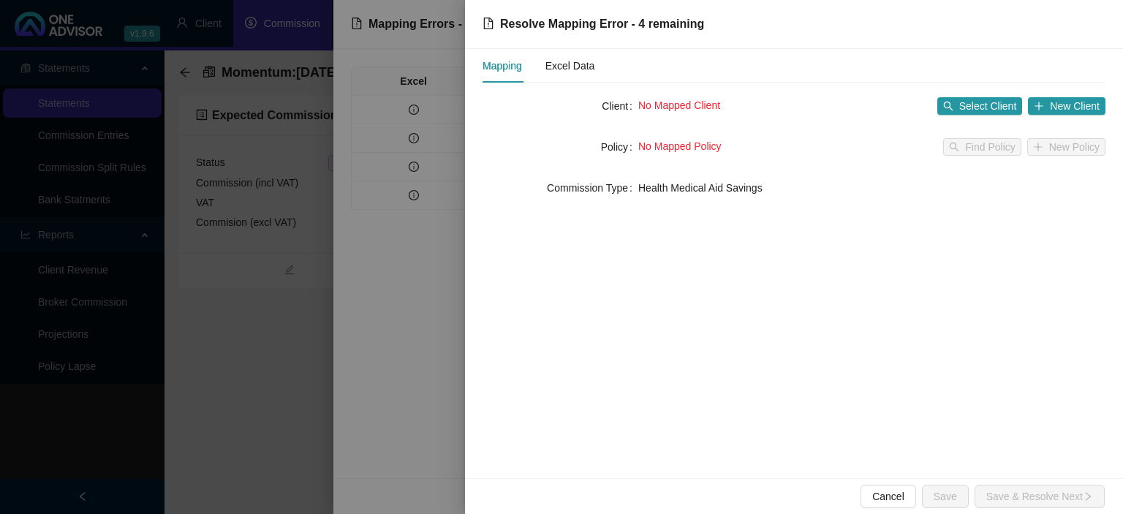
click at [357, 417] on div at bounding box center [561, 257] width 1123 height 514
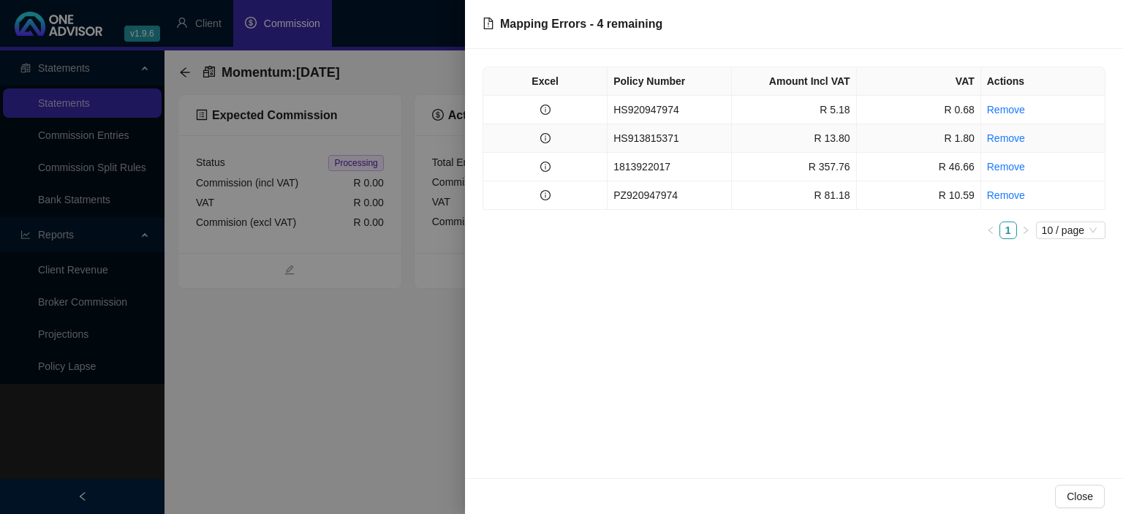
click at [620, 133] on td "HS913815371" at bounding box center [670, 138] width 124 height 29
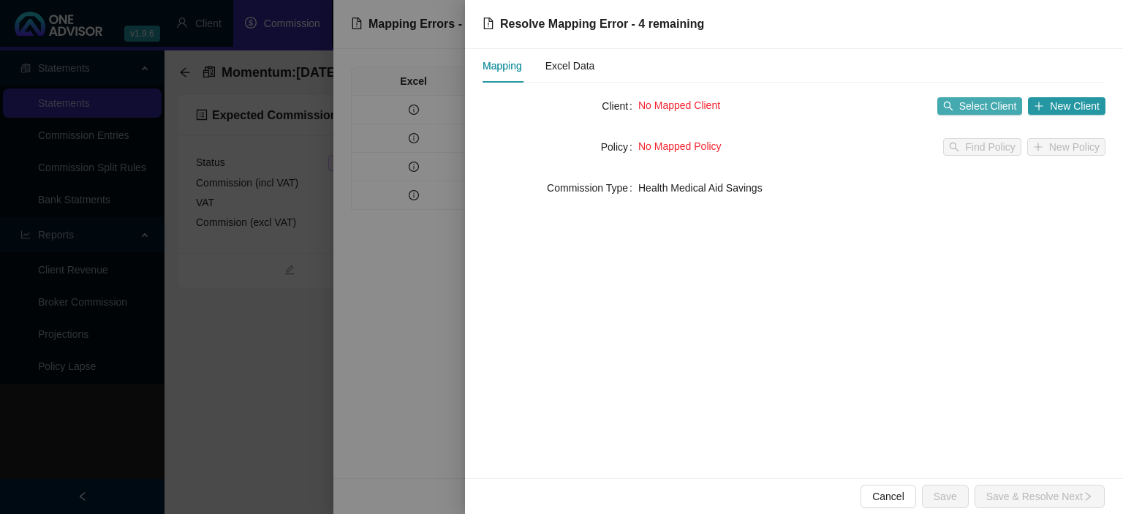
click at [970, 113] on span "Select Client" at bounding box center [988, 106] width 58 height 16
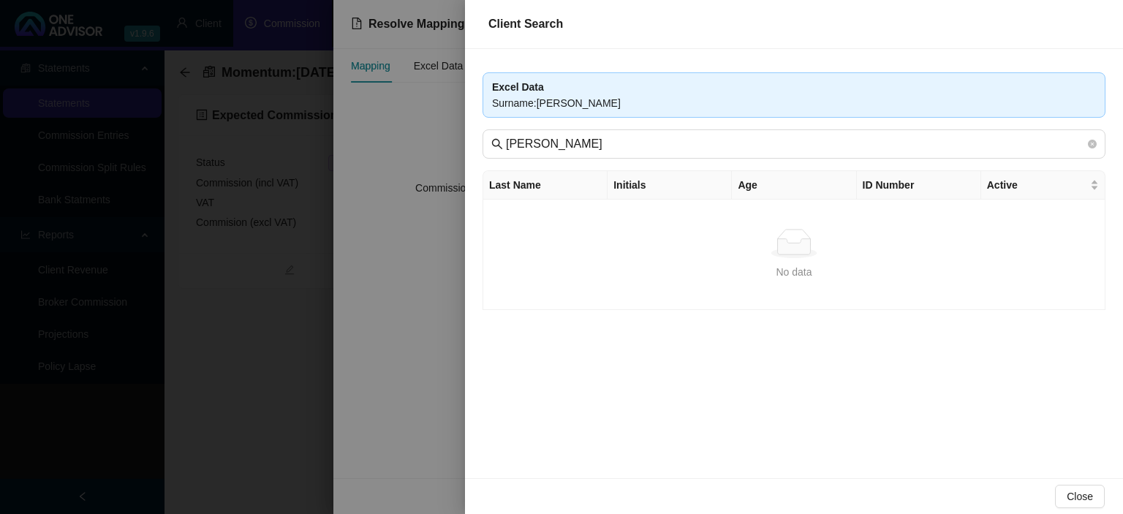
click at [409, 312] on div at bounding box center [561, 257] width 1123 height 514
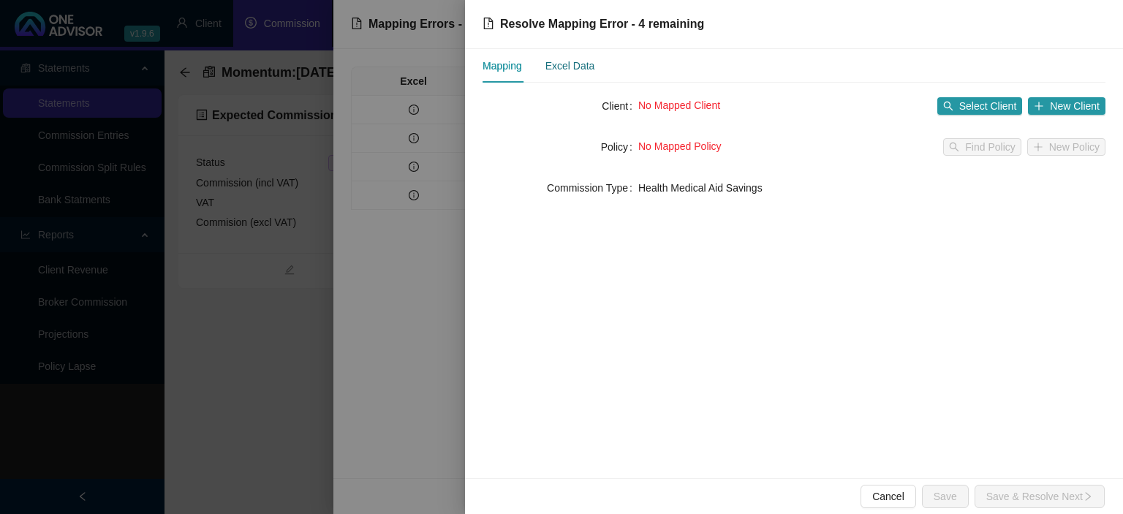
click at [556, 69] on div "Excel Data" at bounding box center [570, 66] width 50 height 16
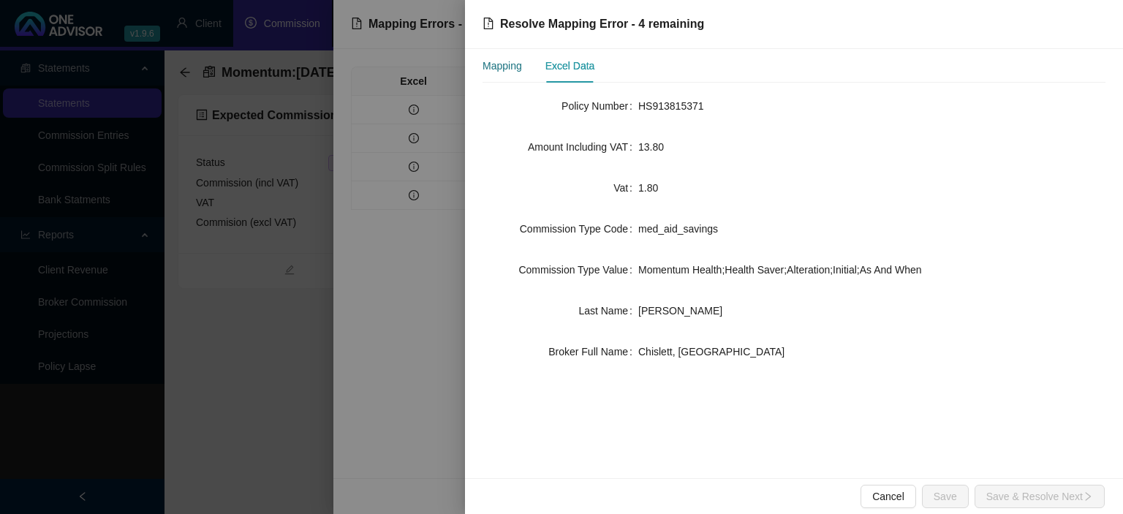
click at [507, 72] on div "Mapping" at bounding box center [502, 66] width 39 height 16
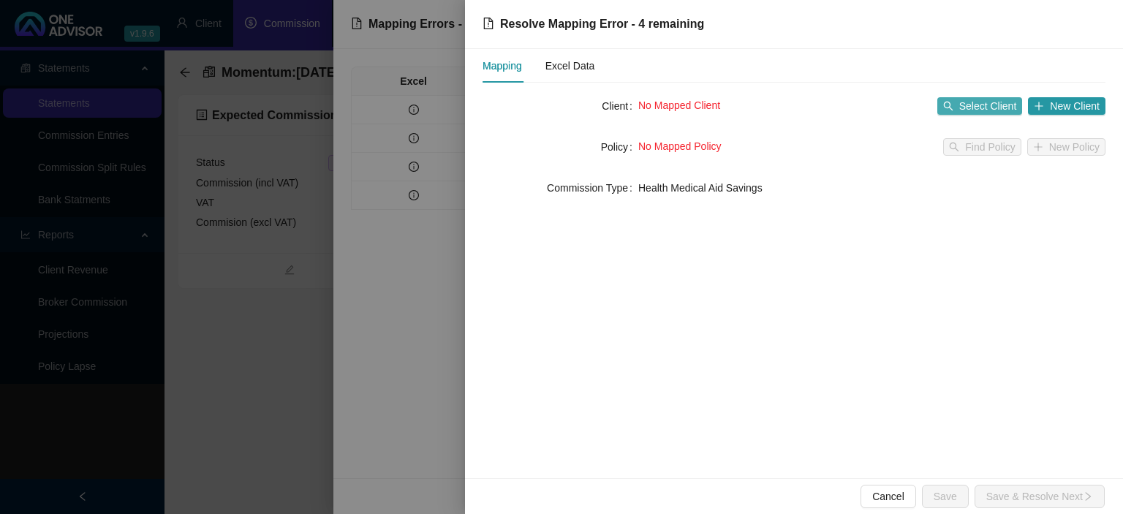
click at [961, 102] on button "Select Client" at bounding box center [980, 106] width 86 height 18
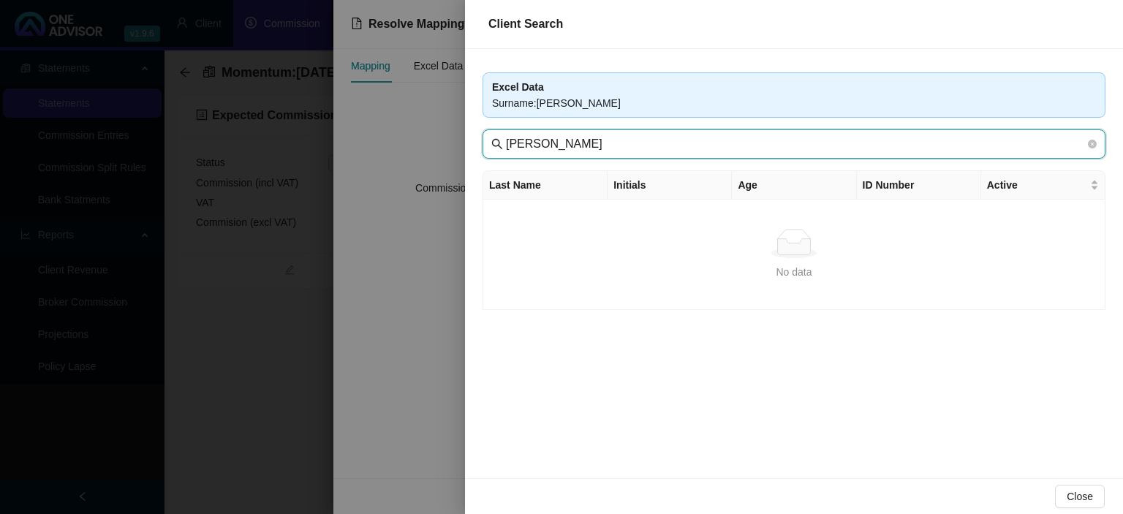
drag, startPoint x: 540, startPoint y: 146, endPoint x: 611, endPoint y: 140, distance: 71.9
click at [611, 140] on input "[PERSON_NAME]" at bounding box center [795, 144] width 579 height 18
type input "[PERSON_NAME]"
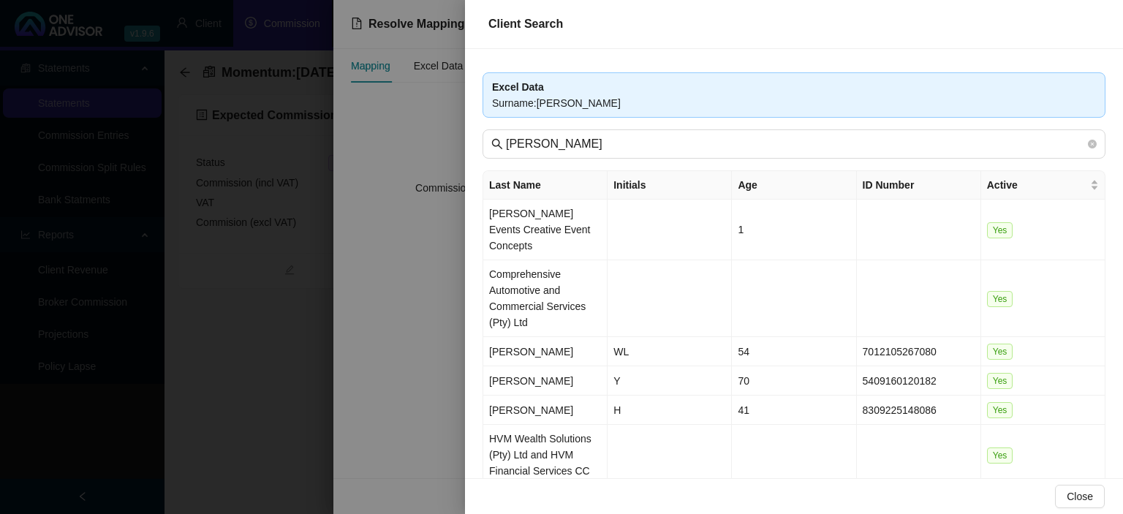
click at [372, 399] on div at bounding box center [561, 257] width 1123 height 514
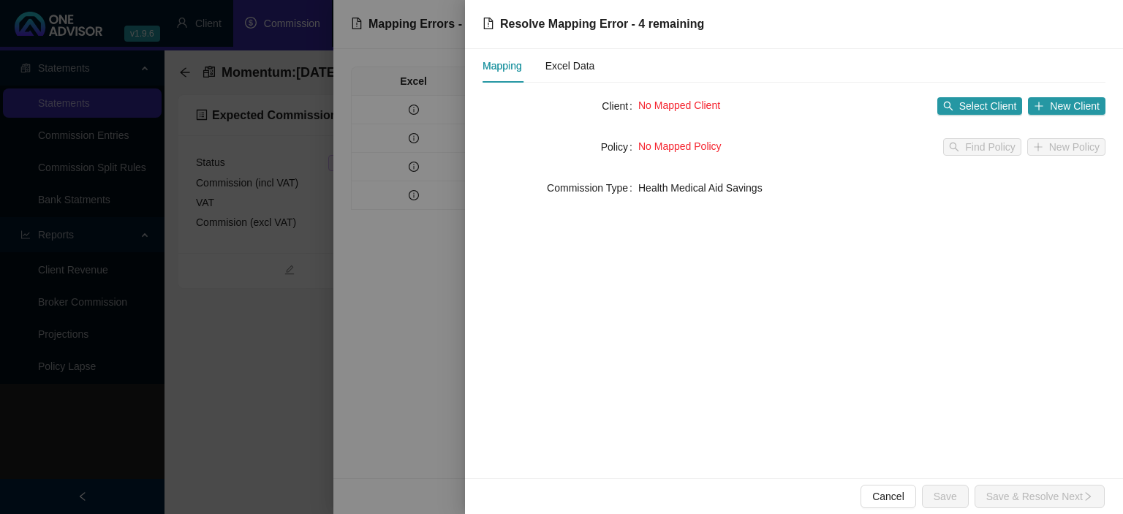
click at [372, 399] on div at bounding box center [561, 257] width 1123 height 514
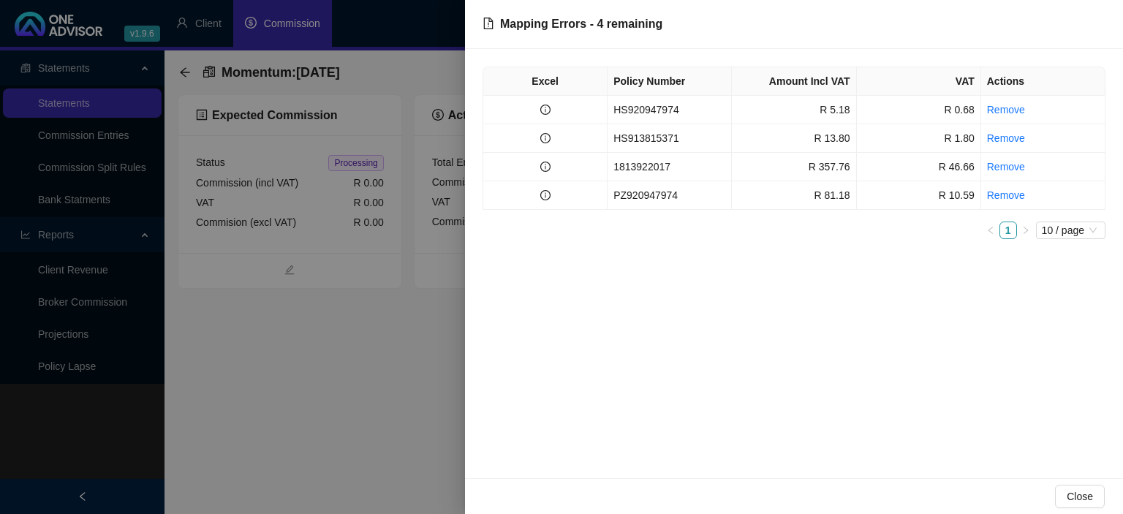
click at [385, 398] on div at bounding box center [561, 257] width 1123 height 514
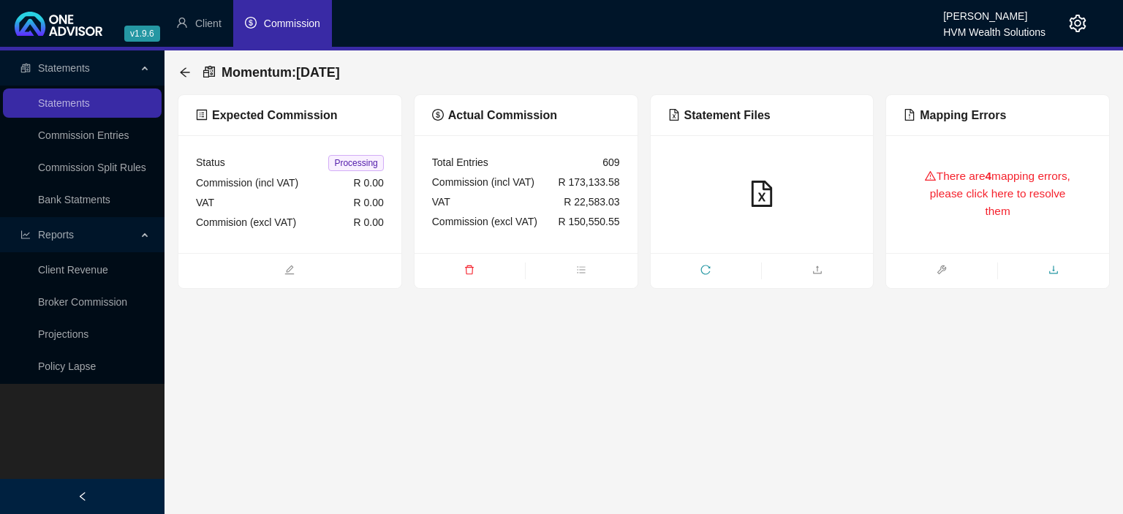
click at [1052, 273] on icon "download" at bounding box center [1053, 270] width 10 height 10
click at [181, 74] on icon "arrow-left" at bounding box center [185, 72] width 10 height 10
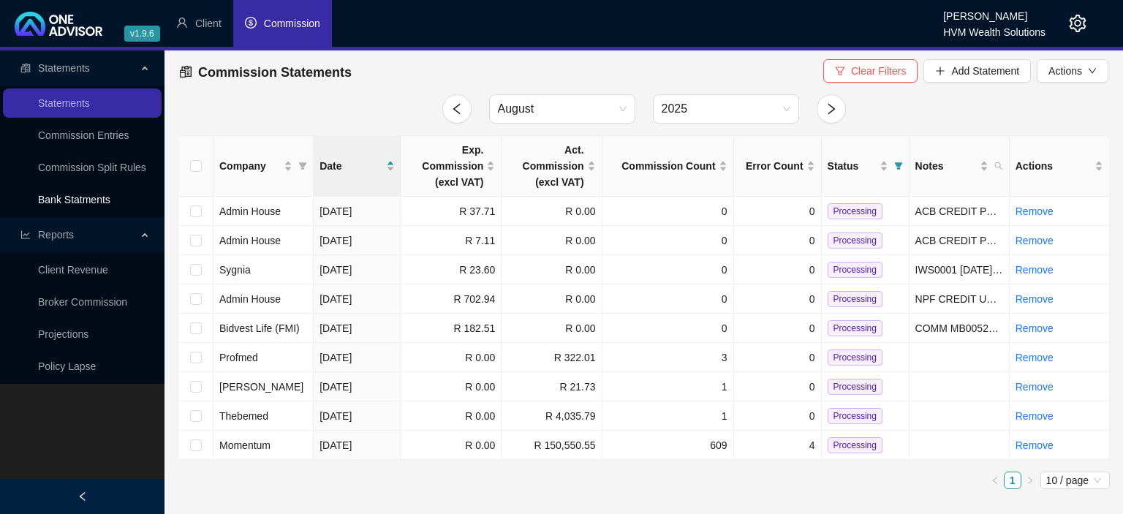
click at [95, 197] on link "Bank Statments" at bounding box center [74, 200] width 72 height 12
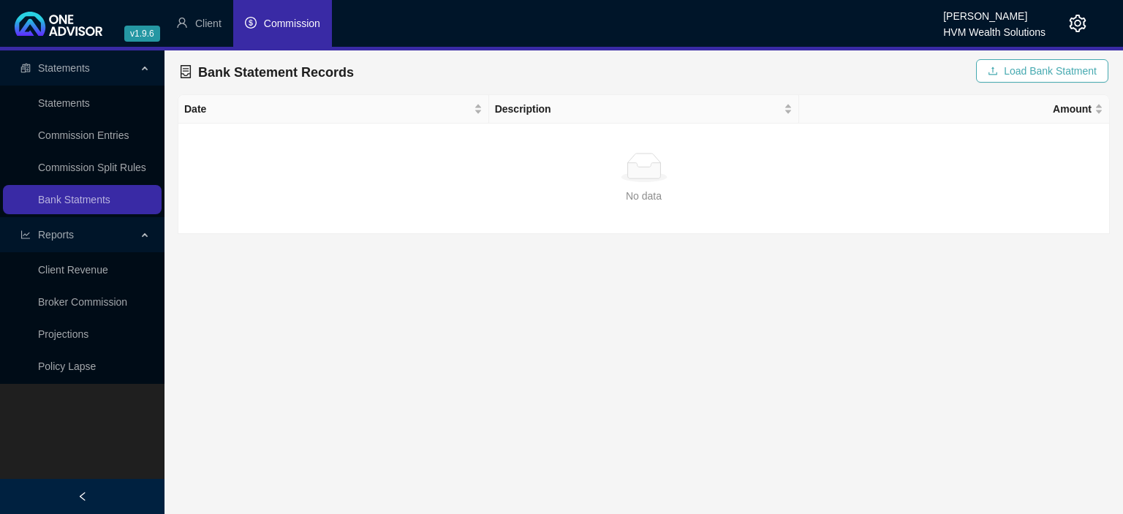
click at [1008, 72] on span "Load Bank Statment" at bounding box center [1050, 71] width 93 height 16
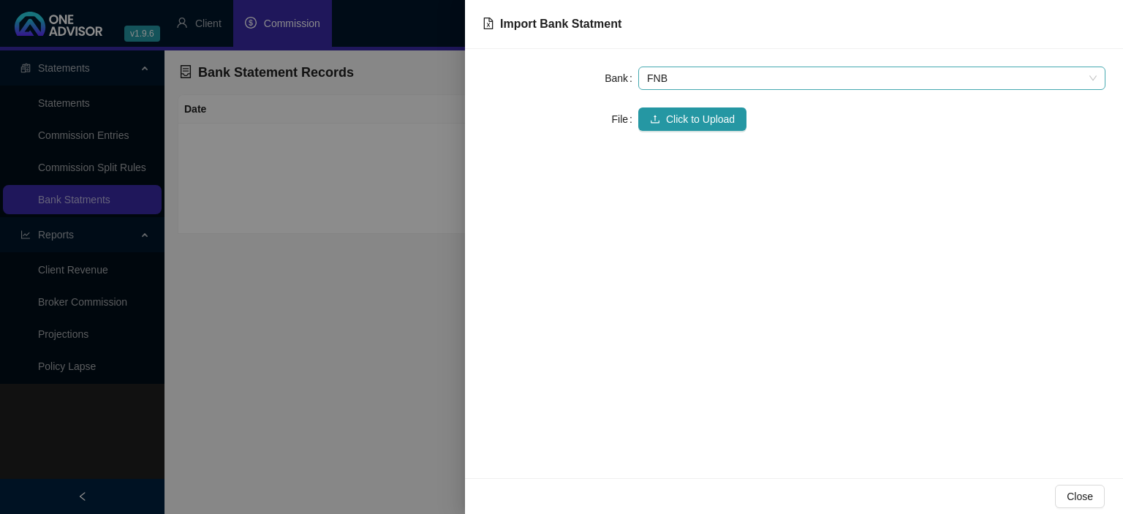
click at [678, 83] on span "FNB" at bounding box center [872, 78] width 450 height 22
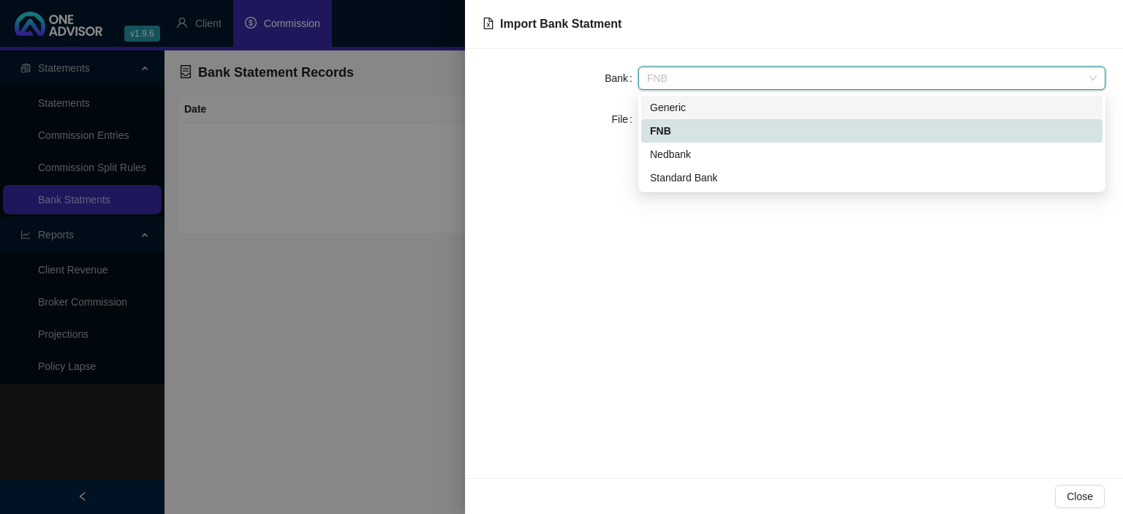
click at [672, 101] on div "Generic" at bounding box center [872, 107] width 444 height 16
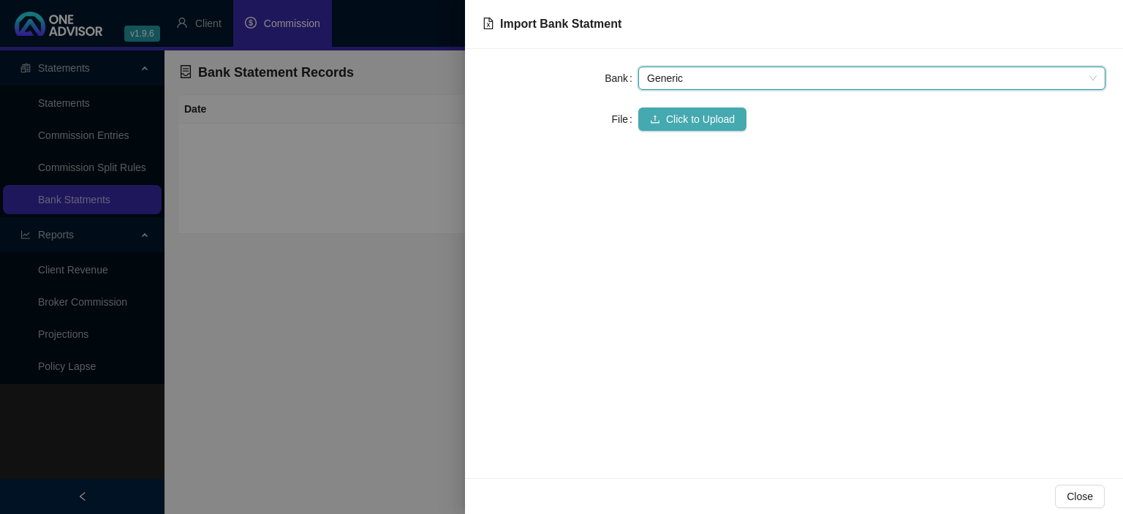
click at [666, 121] on span "Click to Upload" at bounding box center [700, 119] width 69 height 16
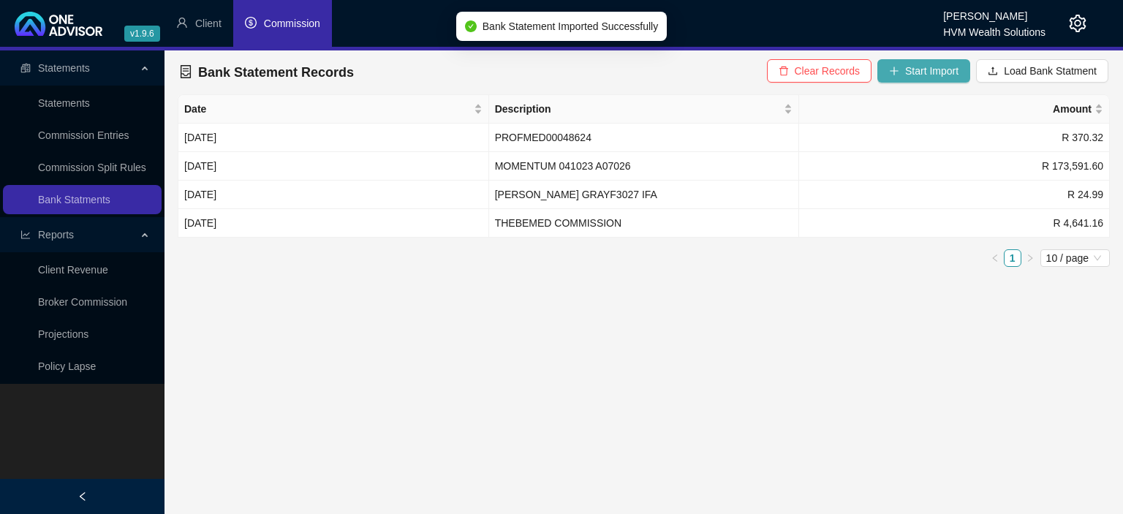
click at [922, 73] on span "Start Import" at bounding box center [931, 71] width 53 height 16
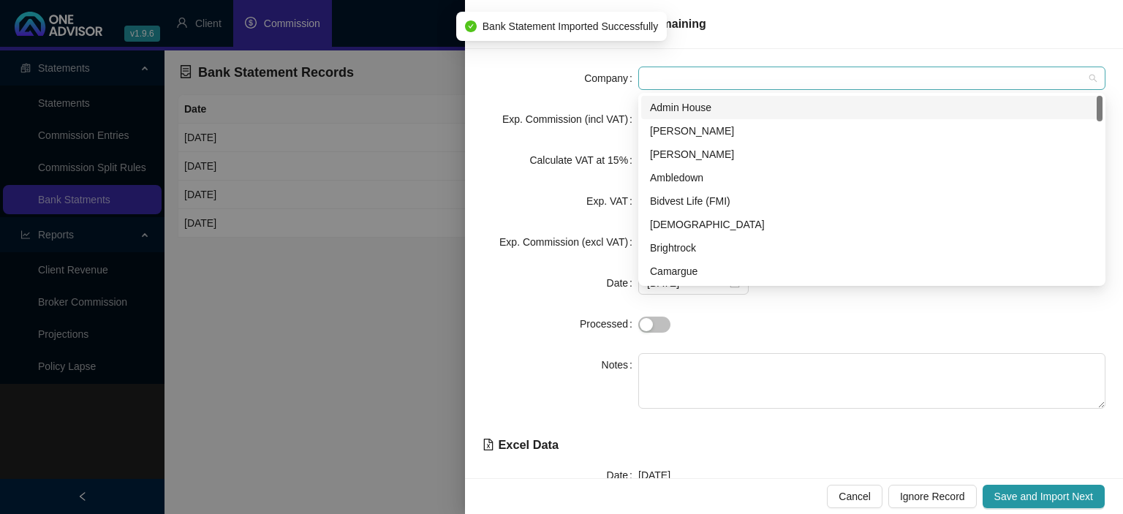
click at [708, 77] on span at bounding box center [872, 78] width 450 height 22
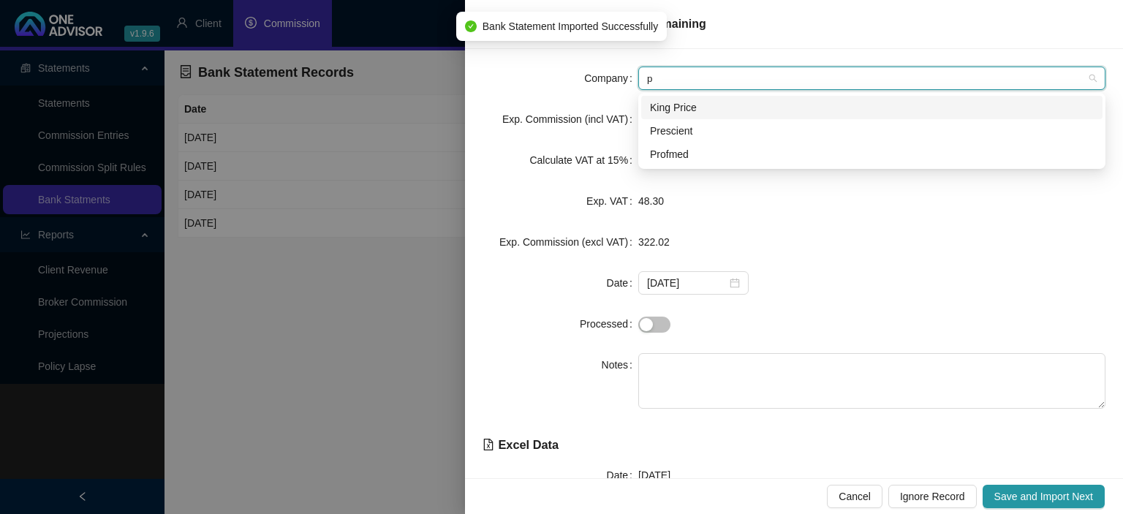
type input "pr"
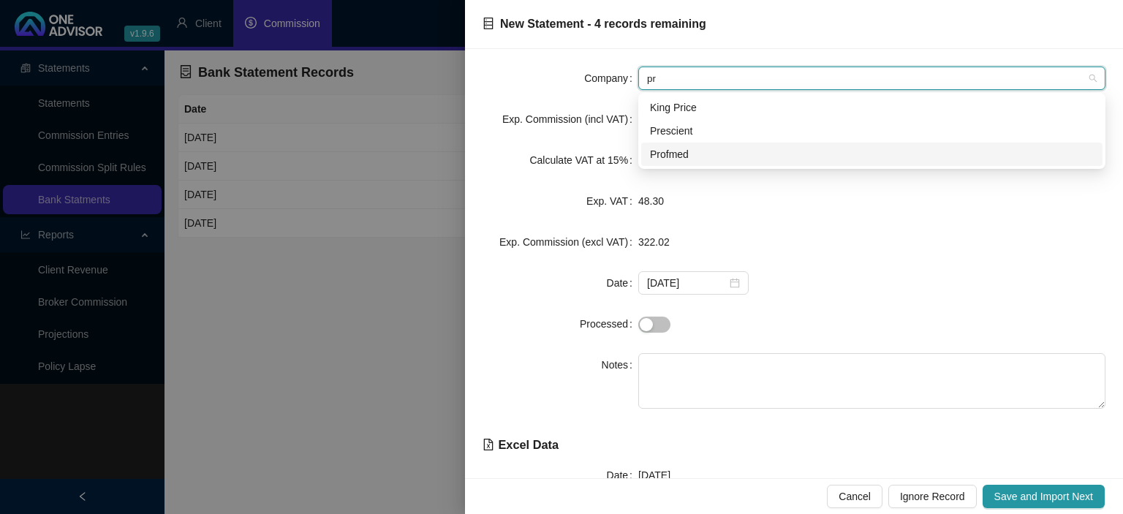
click at [677, 149] on div "Profmed" at bounding box center [872, 154] width 444 height 16
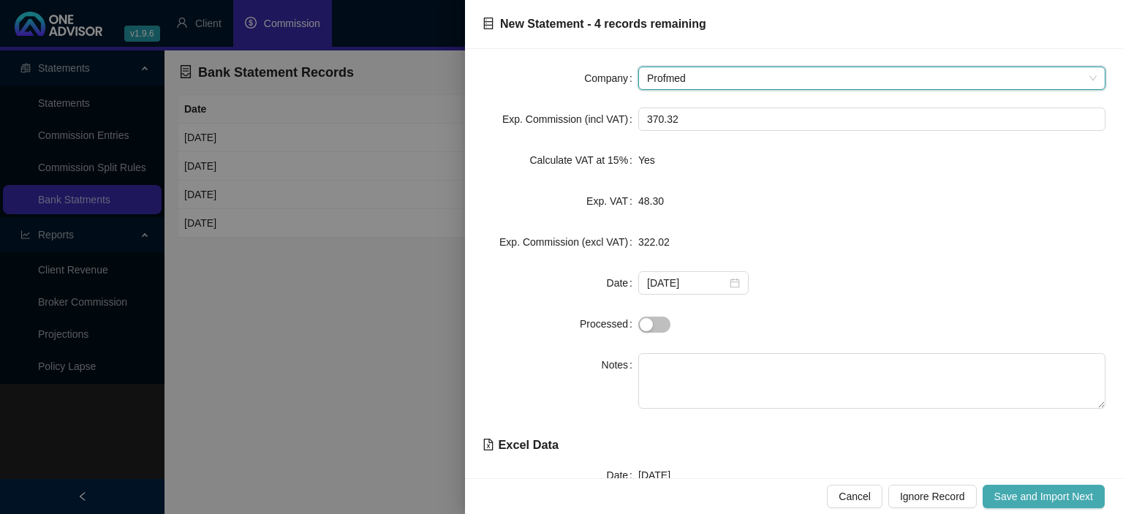
click at [1034, 490] on span "Save and Import Next" at bounding box center [1043, 496] width 99 height 16
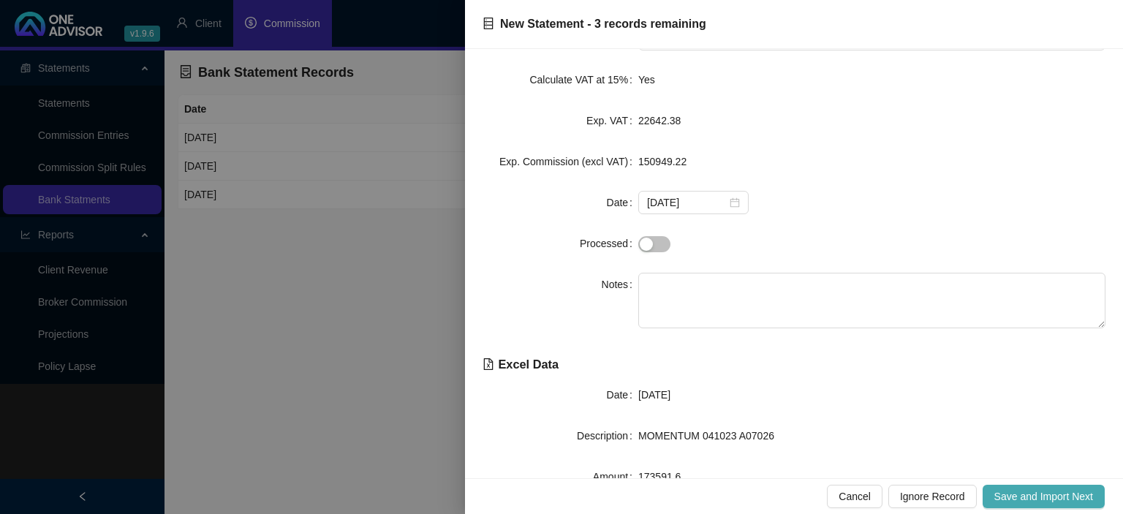
click at [1013, 492] on span "Save and Import Next" at bounding box center [1043, 496] width 99 height 16
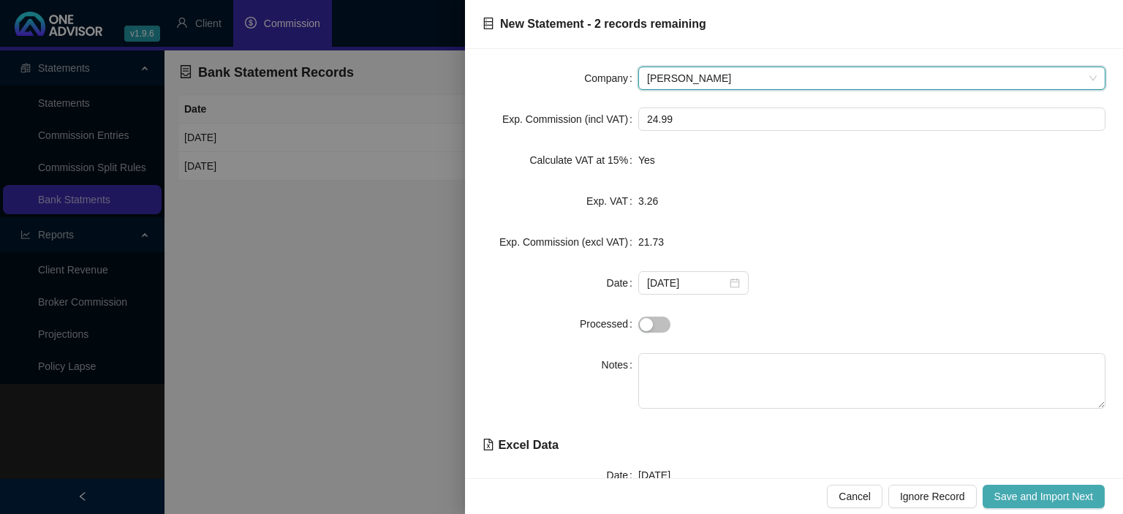
click at [1013, 491] on span "Save and Import Next" at bounding box center [1043, 496] width 99 height 16
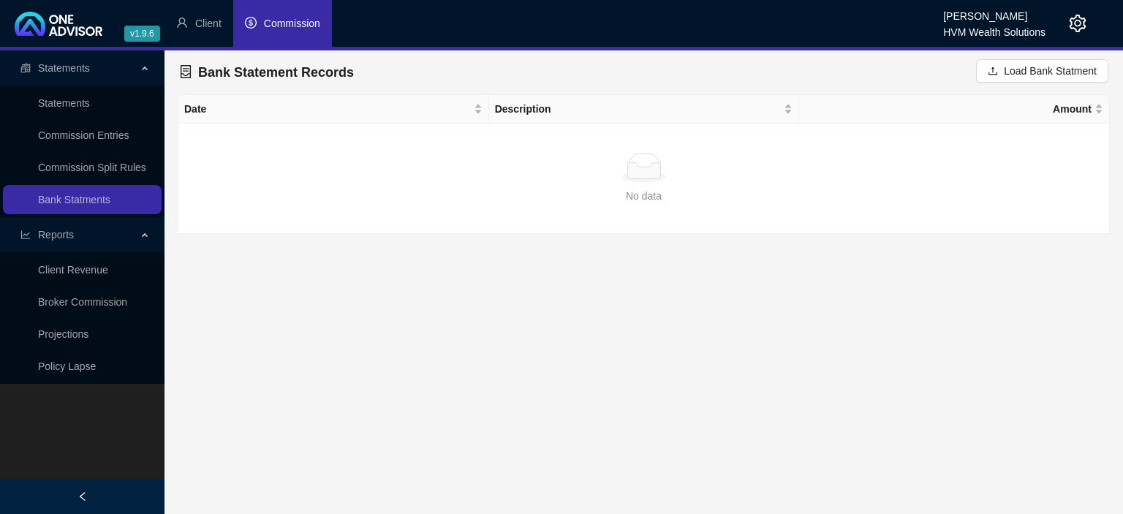
click at [280, 26] on span "Commission" at bounding box center [292, 24] width 56 height 12
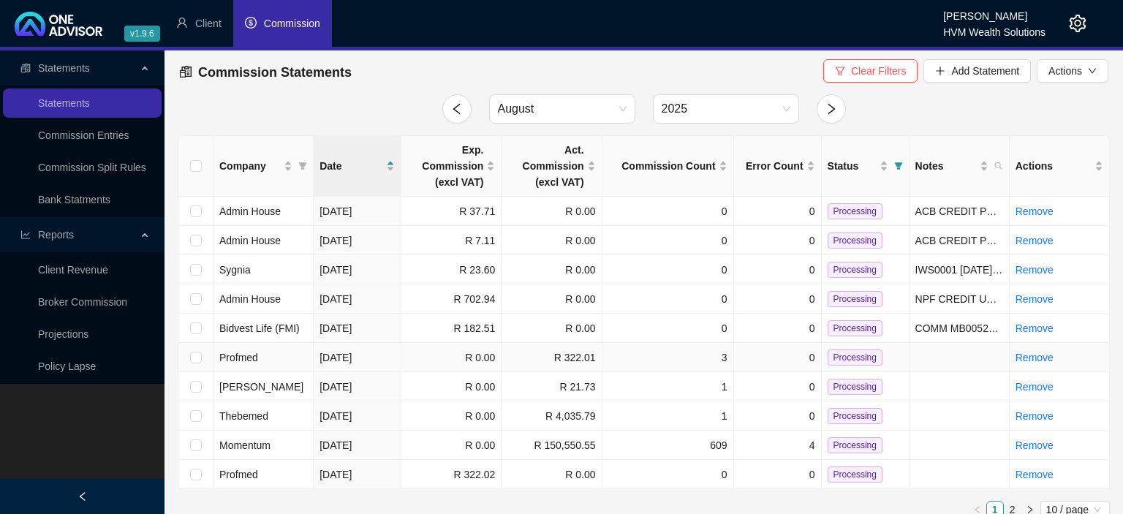
click at [189, 355] on td at bounding box center [195, 357] width 35 height 29
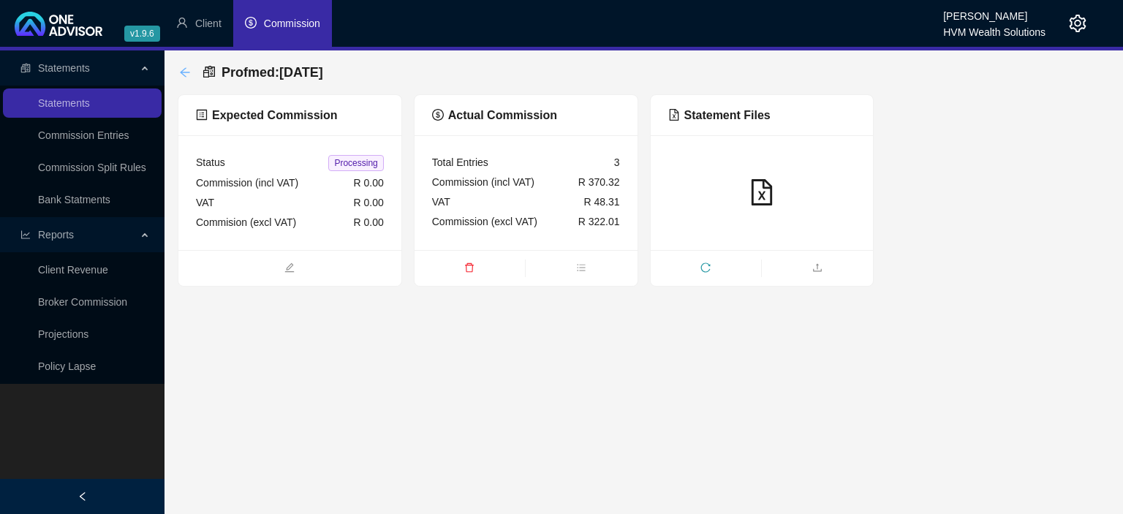
click at [186, 67] on div "back" at bounding box center [185, 73] width 12 height 12
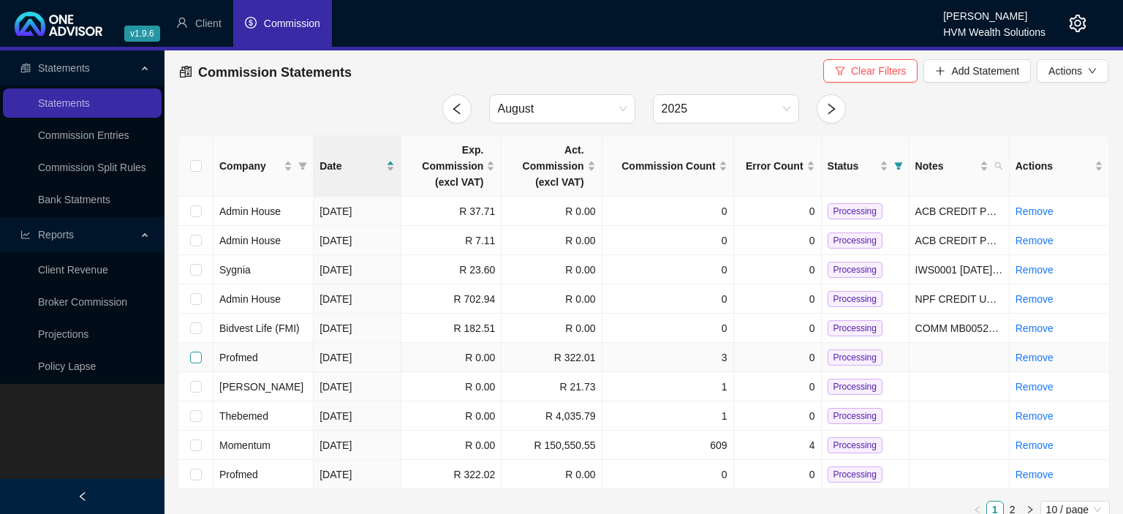
click at [192, 358] on input "checkbox" at bounding box center [196, 358] width 12 height 12
checkbox input "true"
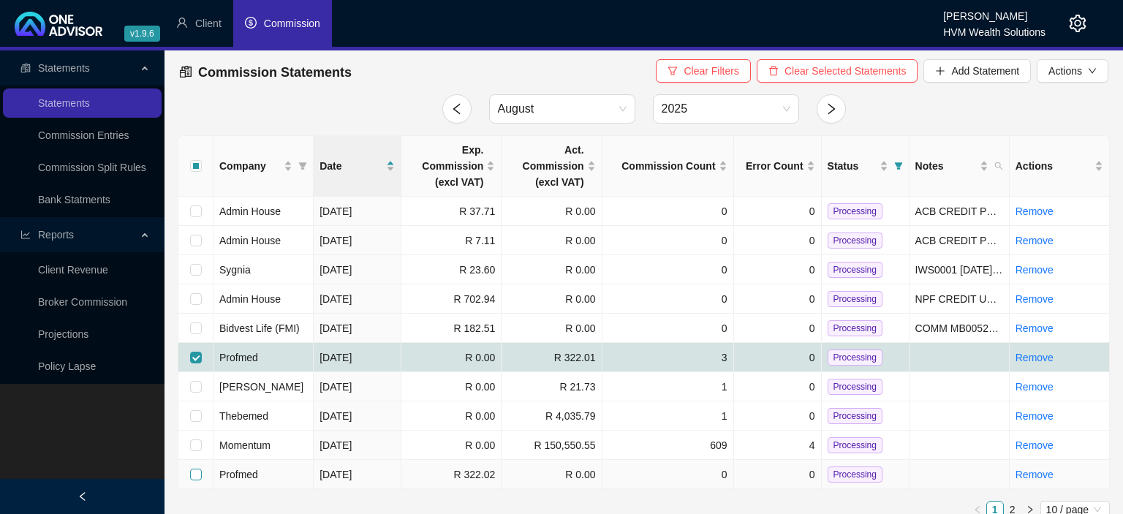
click at [197, 472] on input "checkbox" at bounding box center [196, 475] width 12 height 12
checkbox input "true"
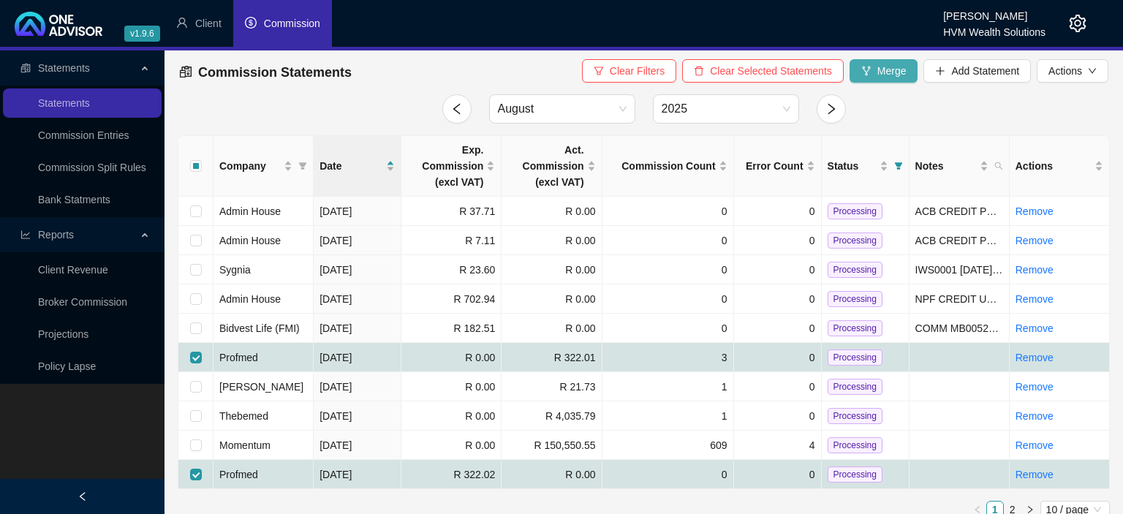
click at [883, 76] on span "Merge" at bounding box center [891, 71] width 29 height 16
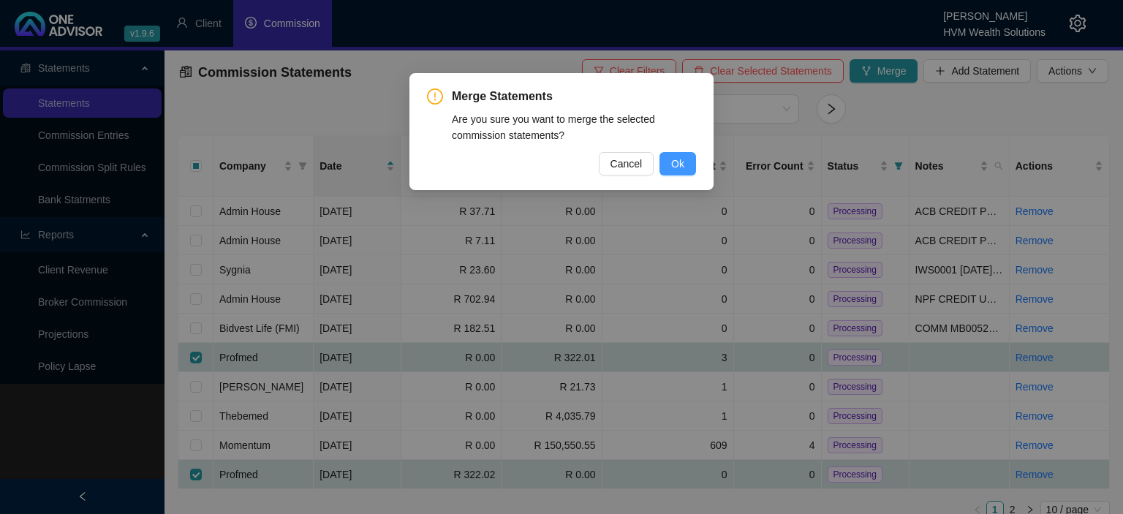
click at [676, 161] on span "Ok" at bounding box center [677, 164] width 13 height 16
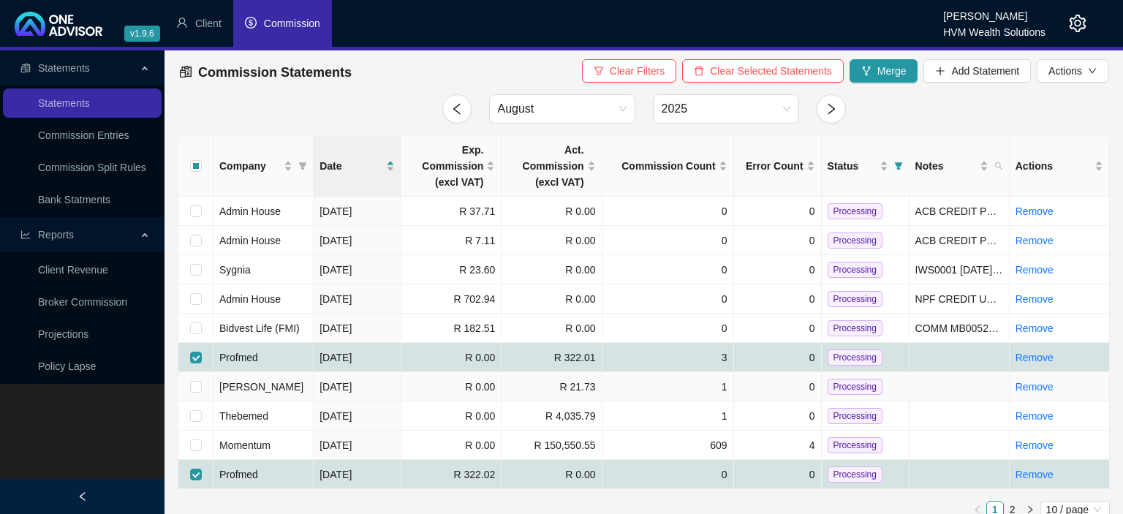
checkbox input "false"
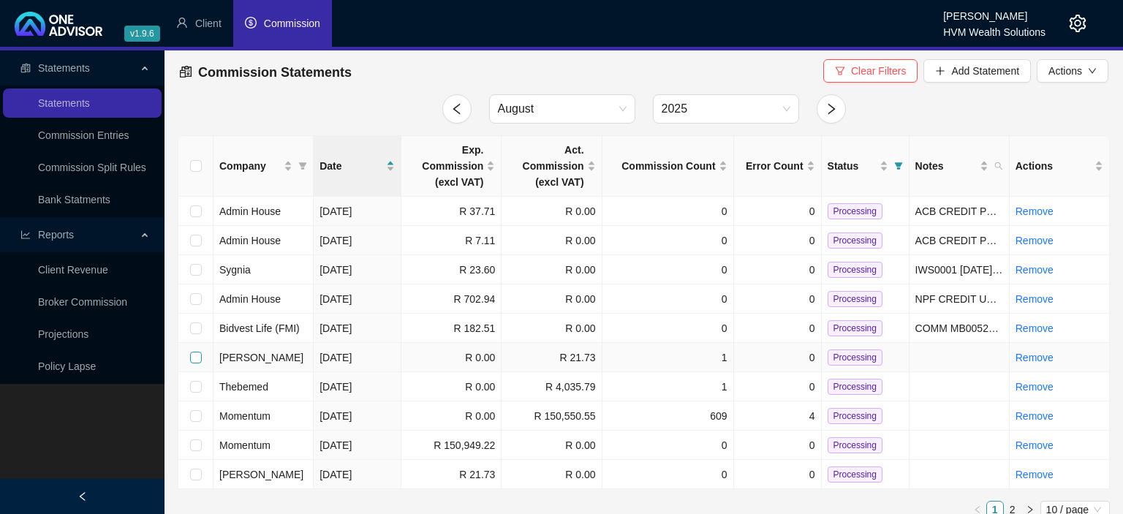
click at [192, 356] on input "checkbox" at bounding box center [196, 358] width 12 height 12
checkbox input "true"
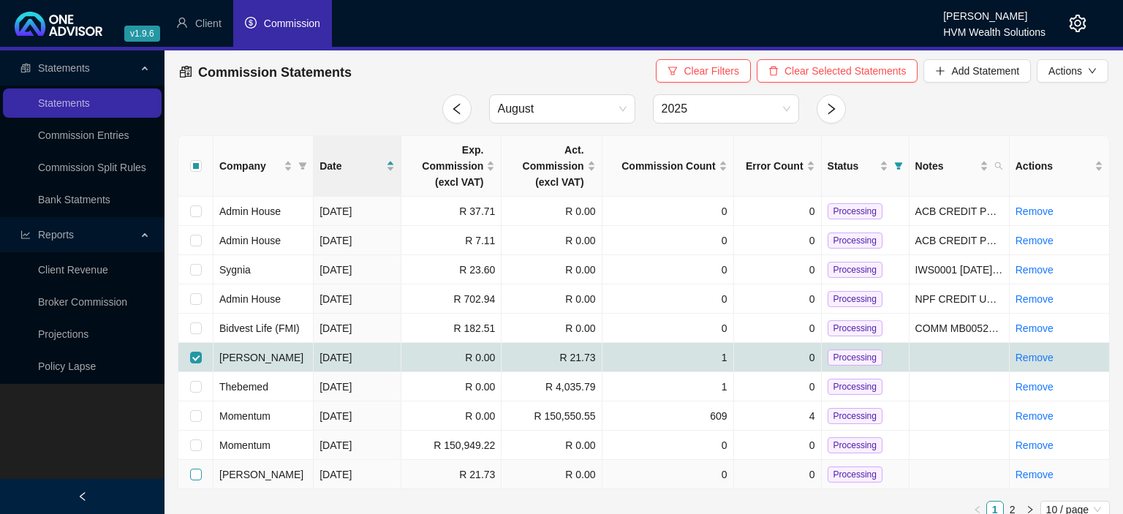
click at [200, 474] on input "checkbox" at bounding box center [196, 475] width 12 height 12
checkbox input "true"
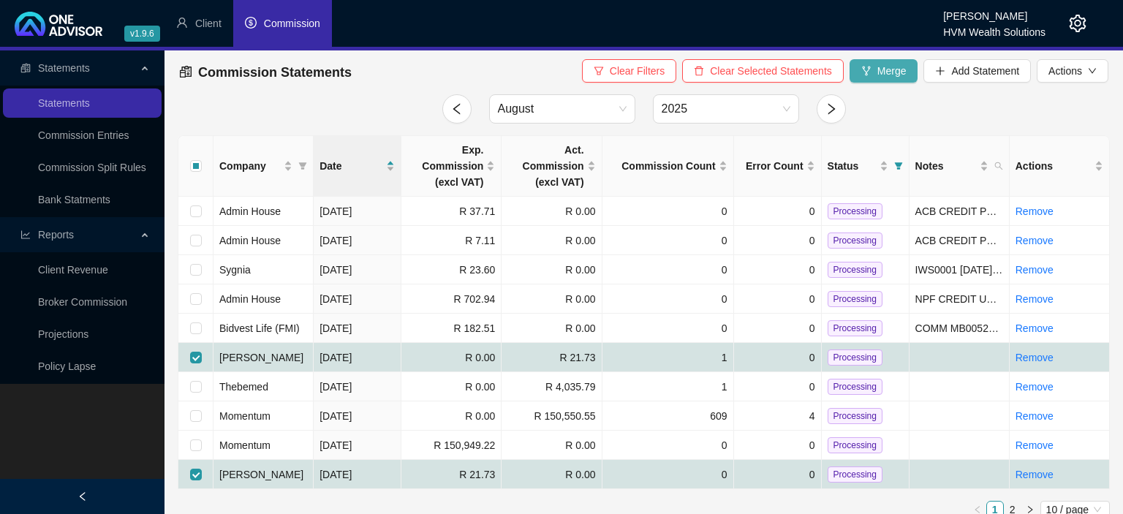
click at [889, 70] on span "Merge" at bounding box center [891, 71] width 29 height 16
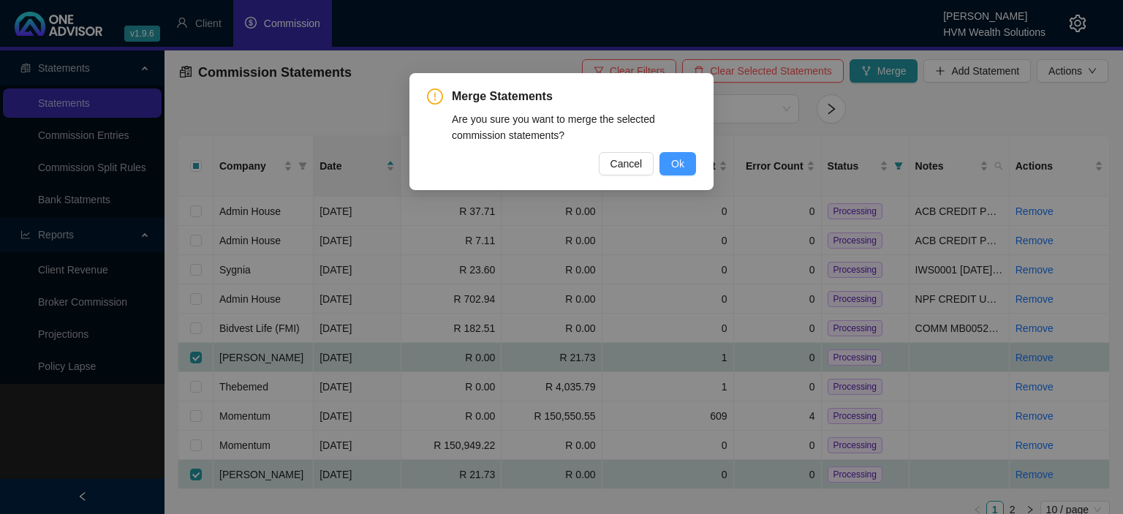
click at [680, 156] on span "Ok" at bounding box center [677, 164] width 13 height 16
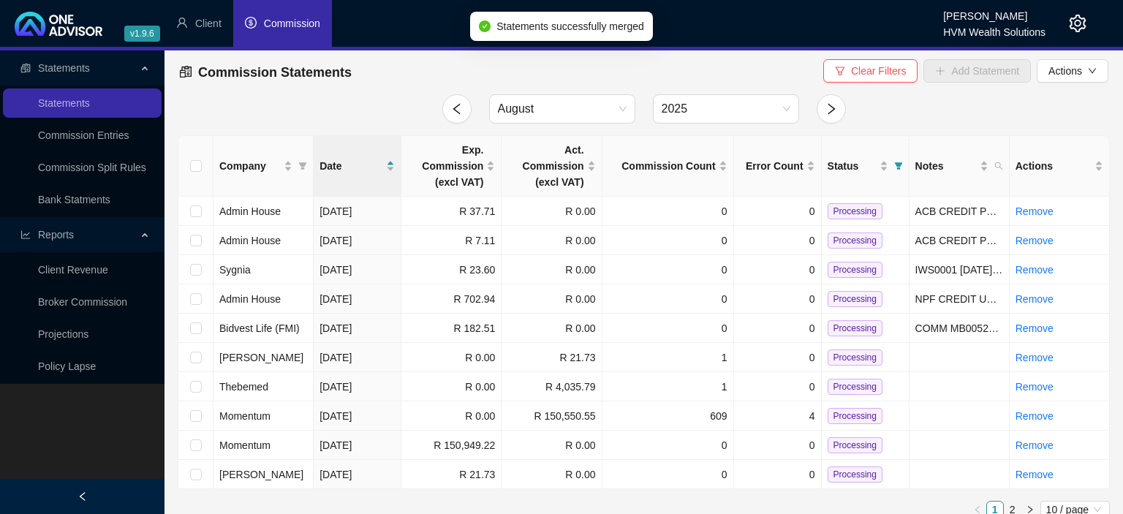
checkbox input "false"
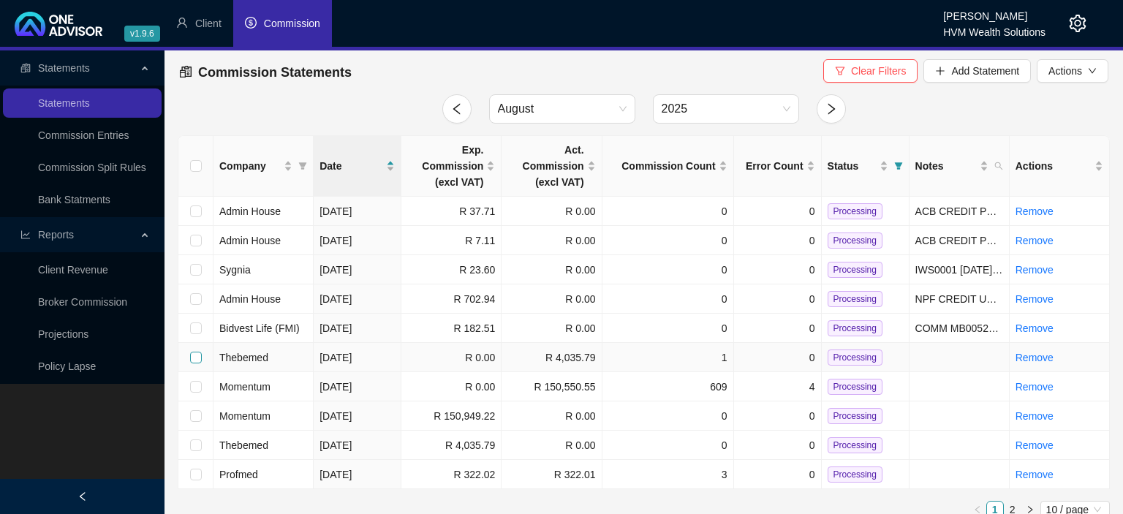
click at [194, 357] on input "checkbox" at bounding box center [196, 358] width 12 height 12
checkbox input "true"
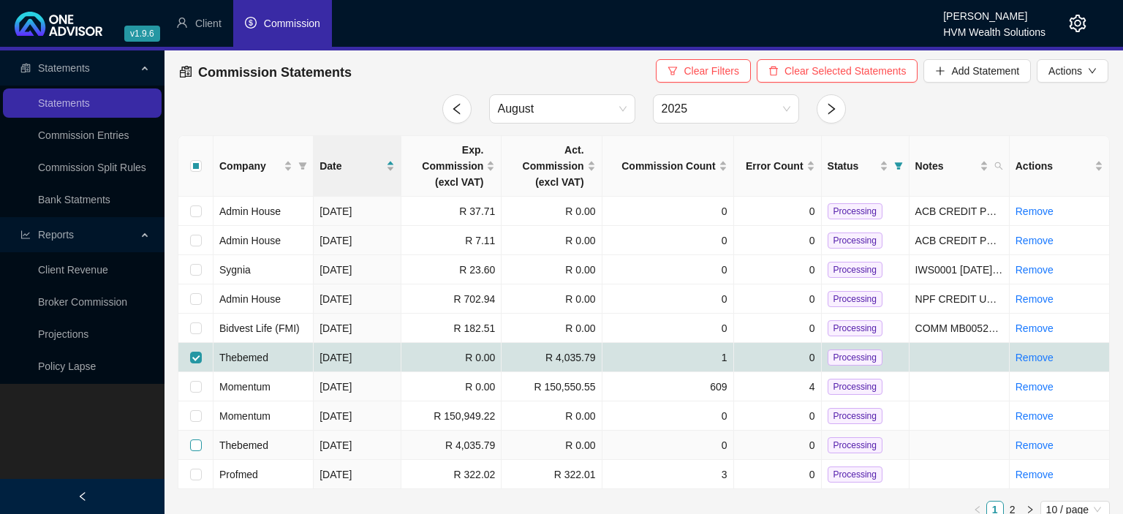
click at [194, 444] on input "checkbox" at bounding box center [196, 445] width 12 height 12
checkbox input "true"
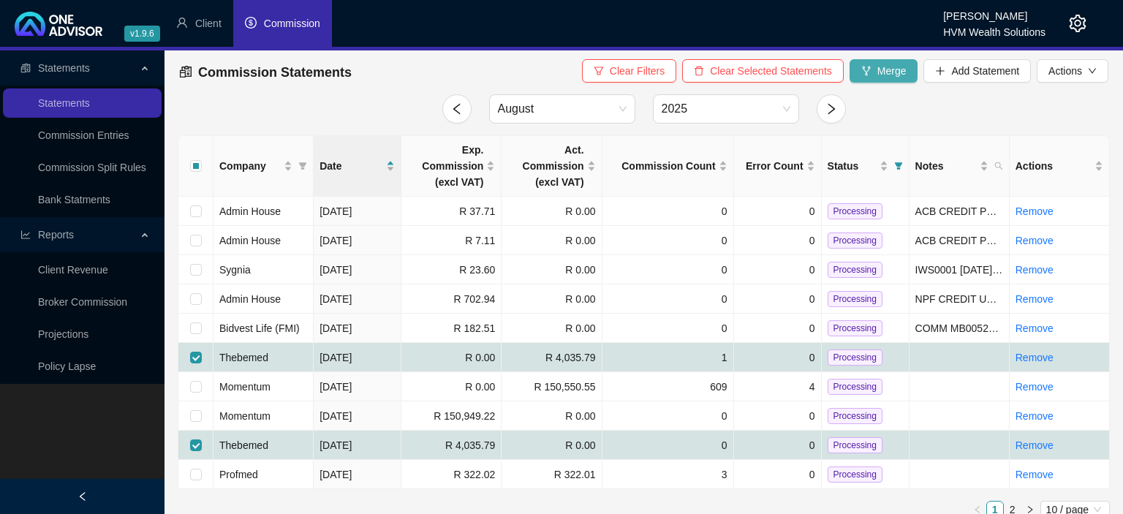
click at [883, 75] on span "Merge" at bounding box center [891, 71] width 29 height 16
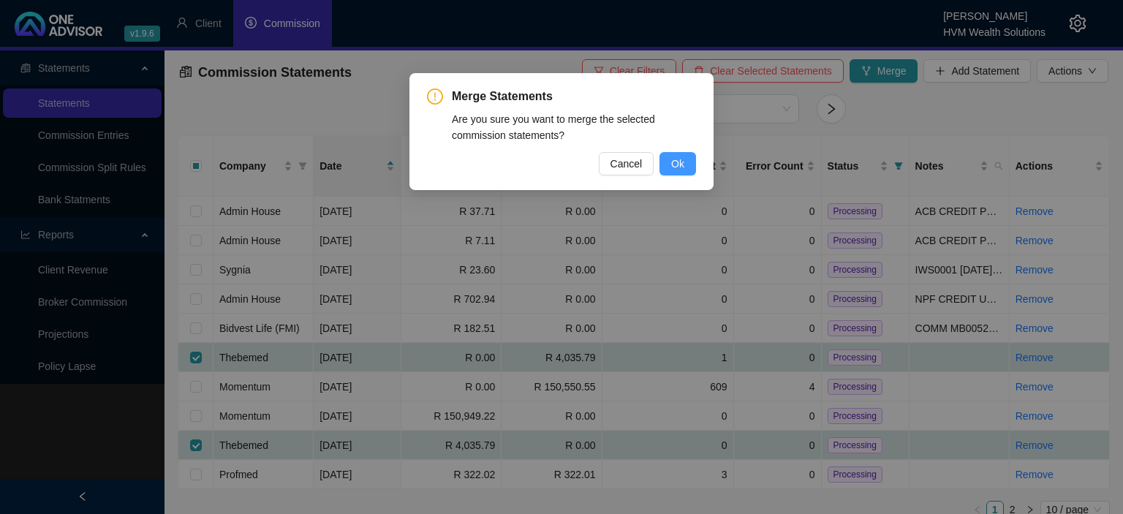
click at [667, 159] on button "Ok" at bounding box center [677, 163] width 37 height 23
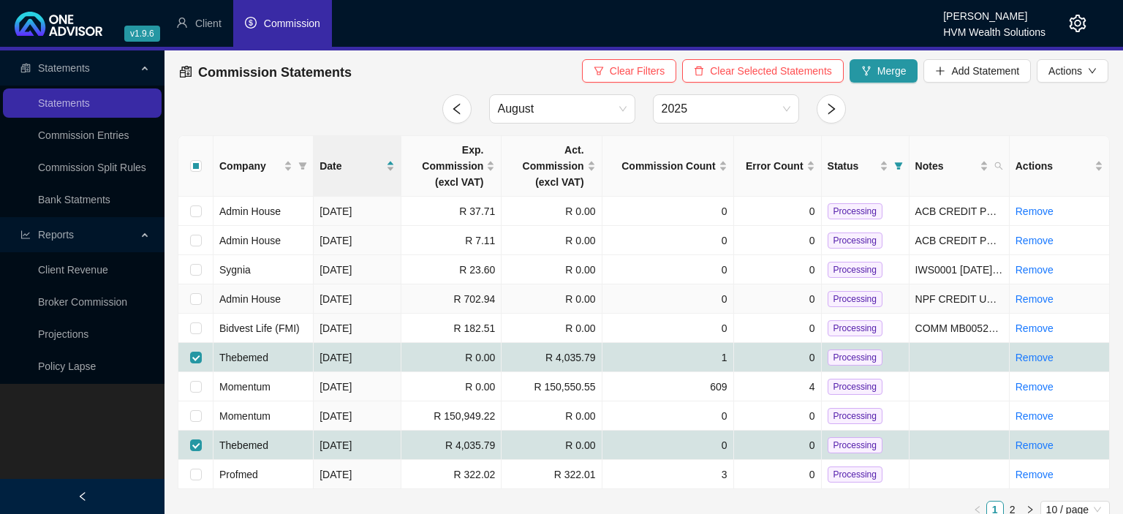
checkbox input "false"
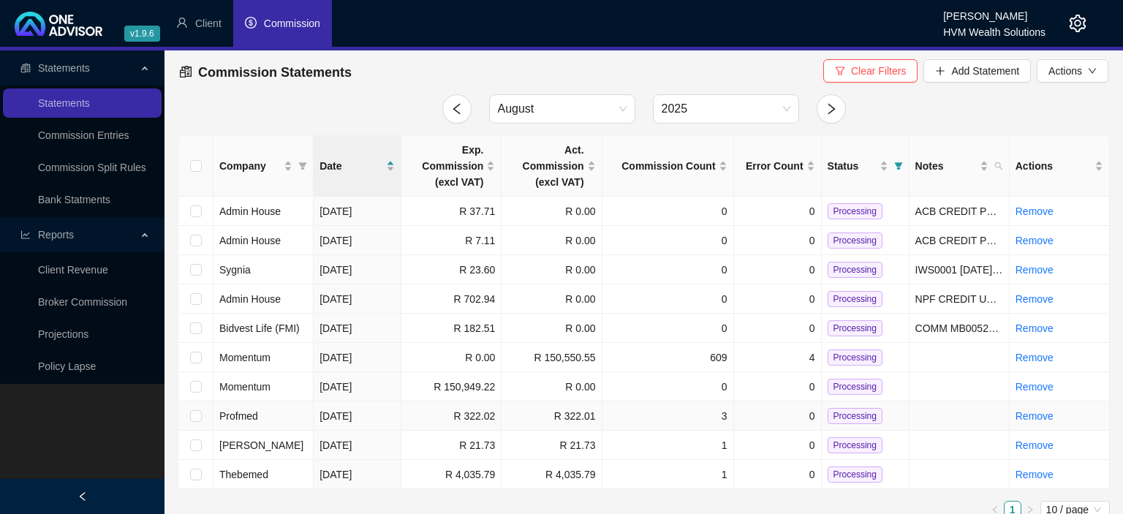
click at [844, 415] on span "Processing" at bounding box center [855, 416] width 55 height 16
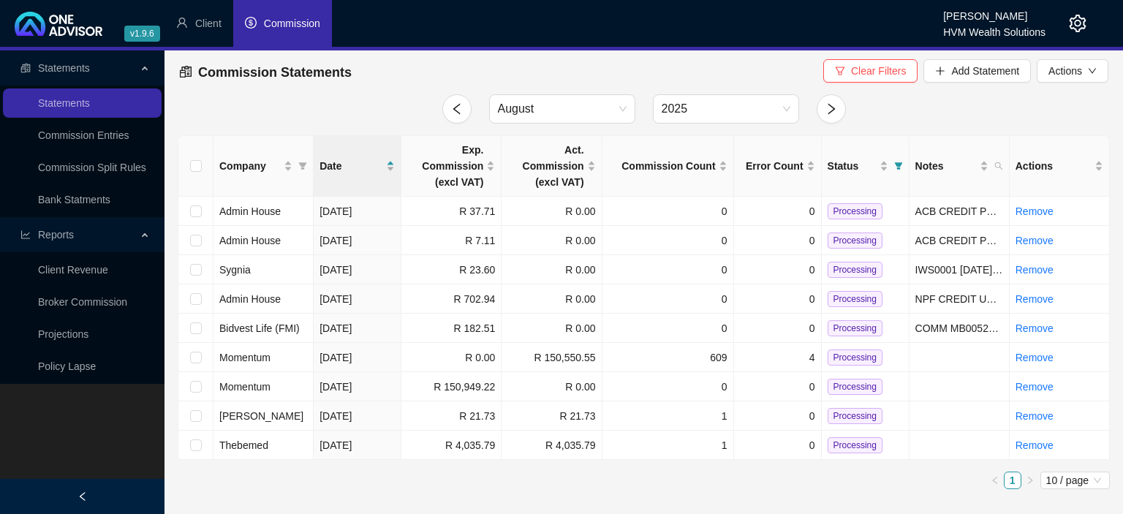
click at [844, 415] on span "Processing" at bounding box center [855, 416] width 55 height 16
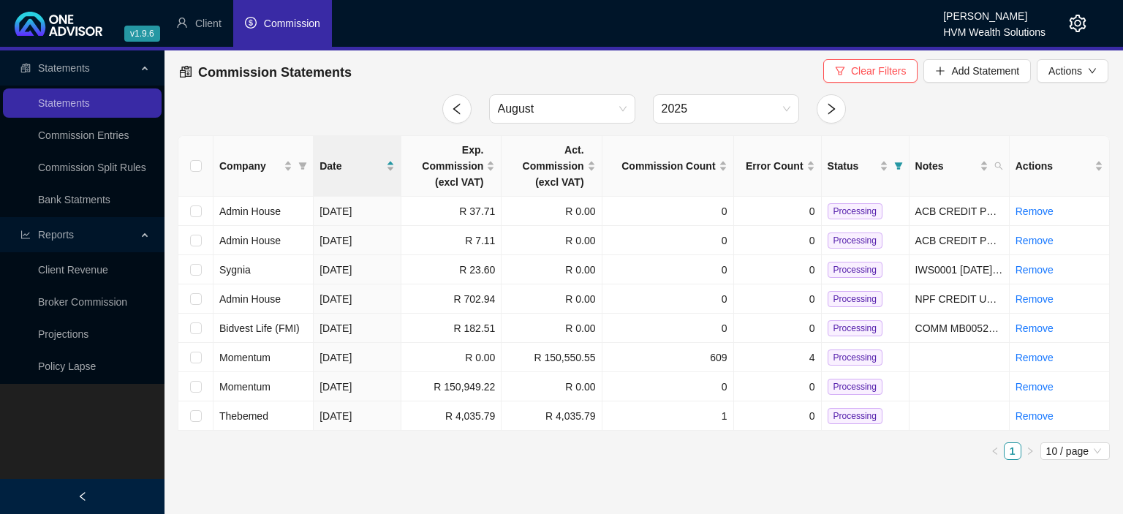
click at [844, 415] on span "Processing" at bounding box center [855, 416] width 55 height 16
